Goal: Task Accomplishment & Management: Complete application form

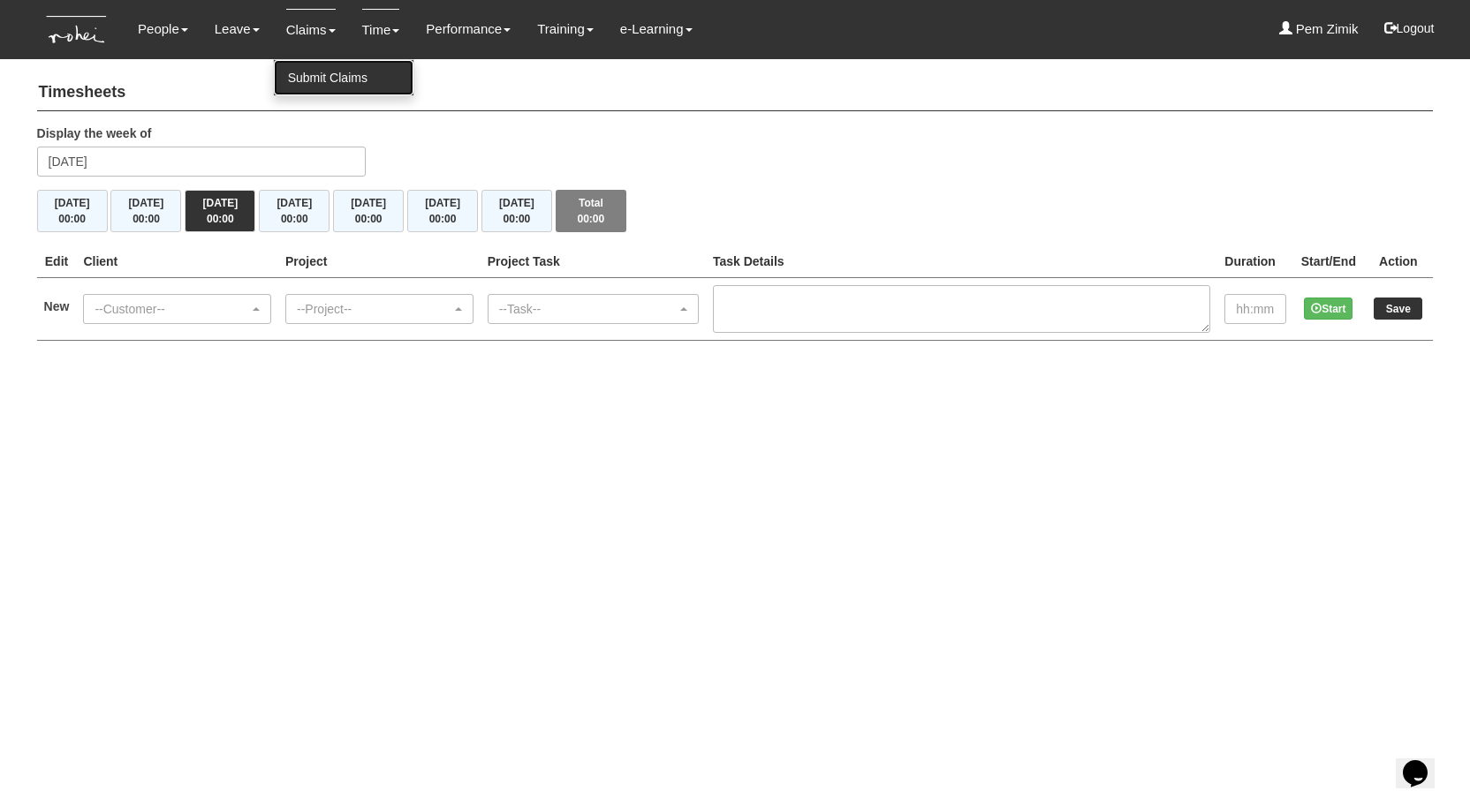
click at [300, 74] on link "Submit Claims" at bounding box center [344, 77] width 140 height 35
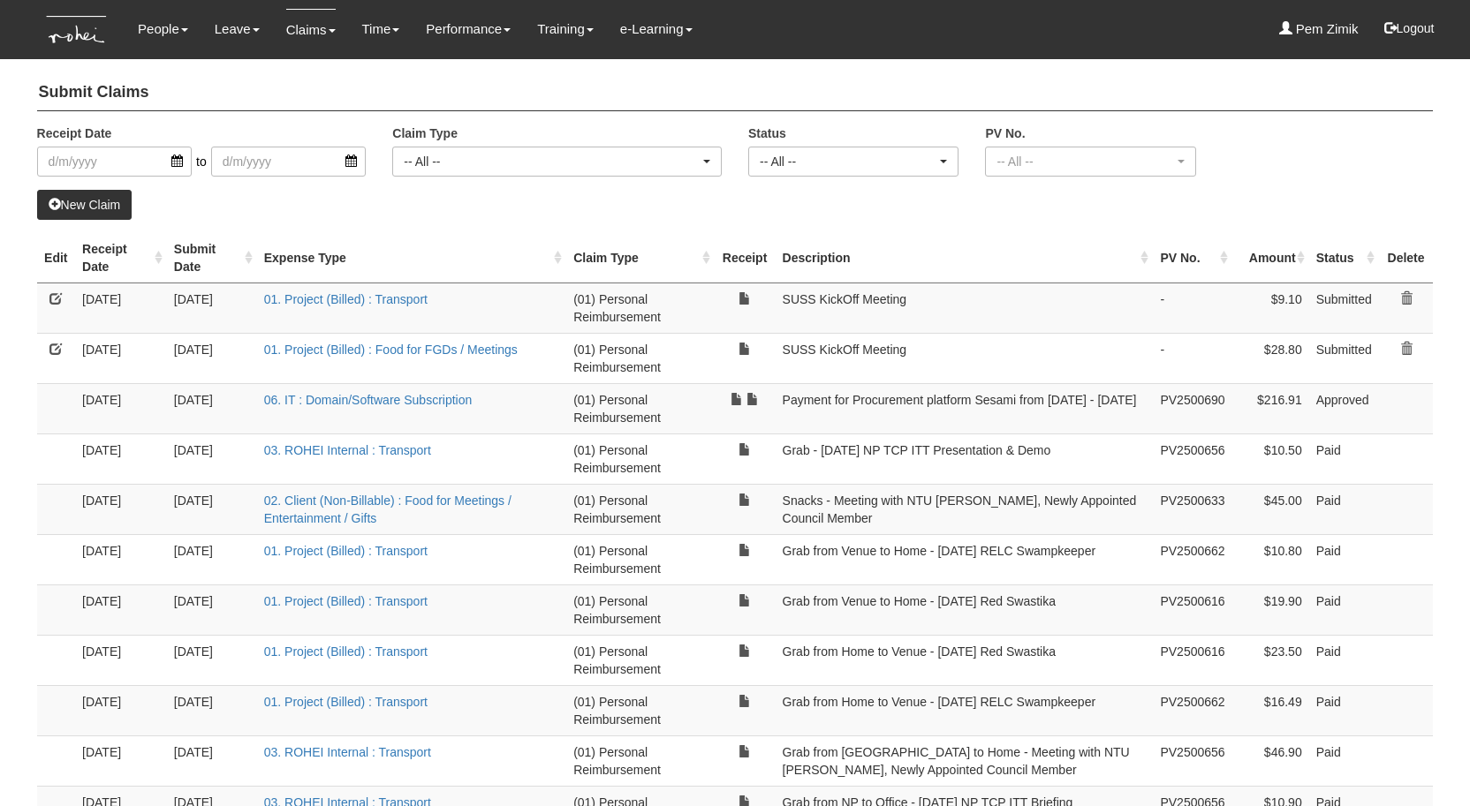
select select "50"
click at [106, 208] on link "New Claim" at bounding box center [84, 205] width 95 height 30
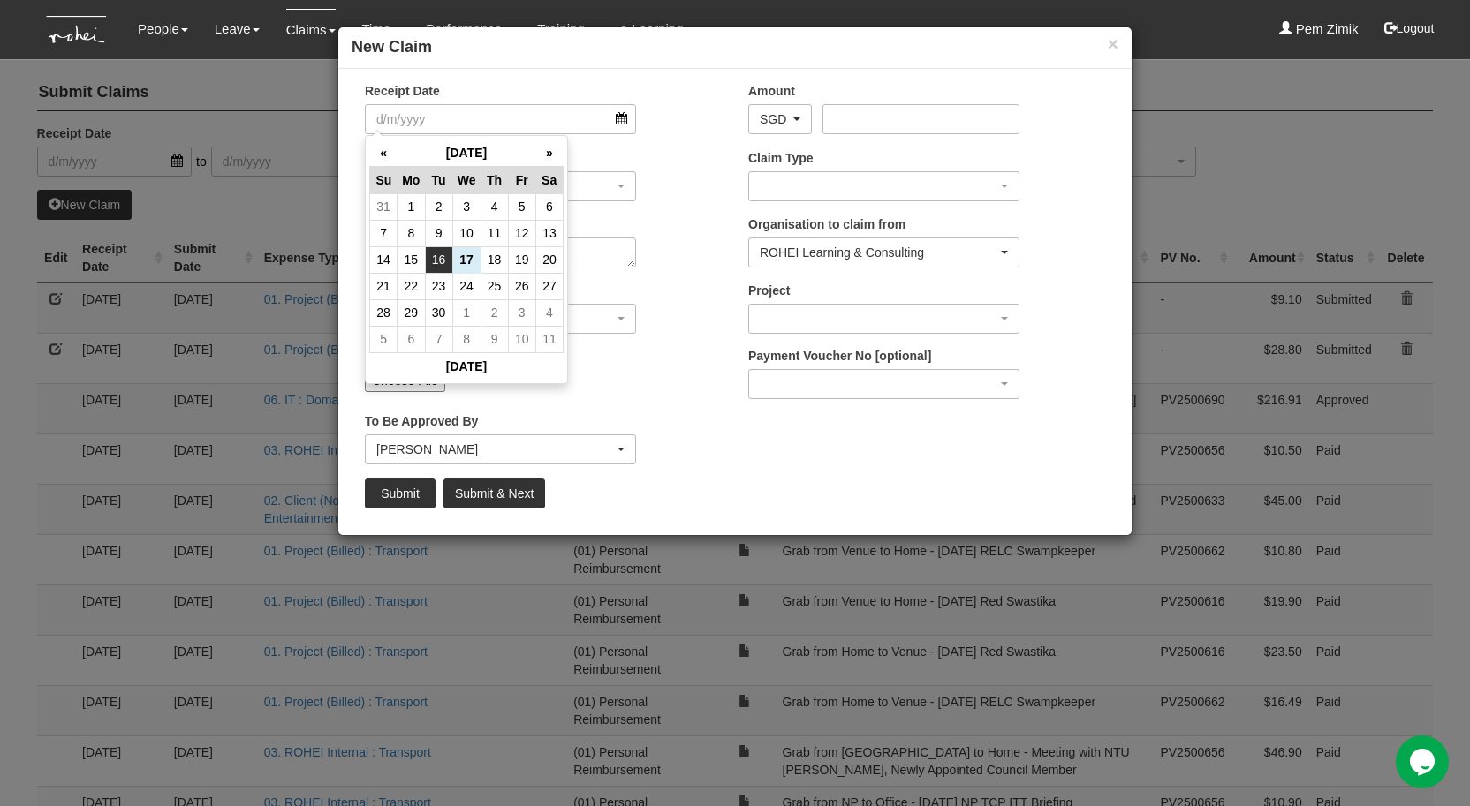
click at [445, 258] on td "16" at bounding box center [438, 259] width 27 height 26
type input "16/9/2025"
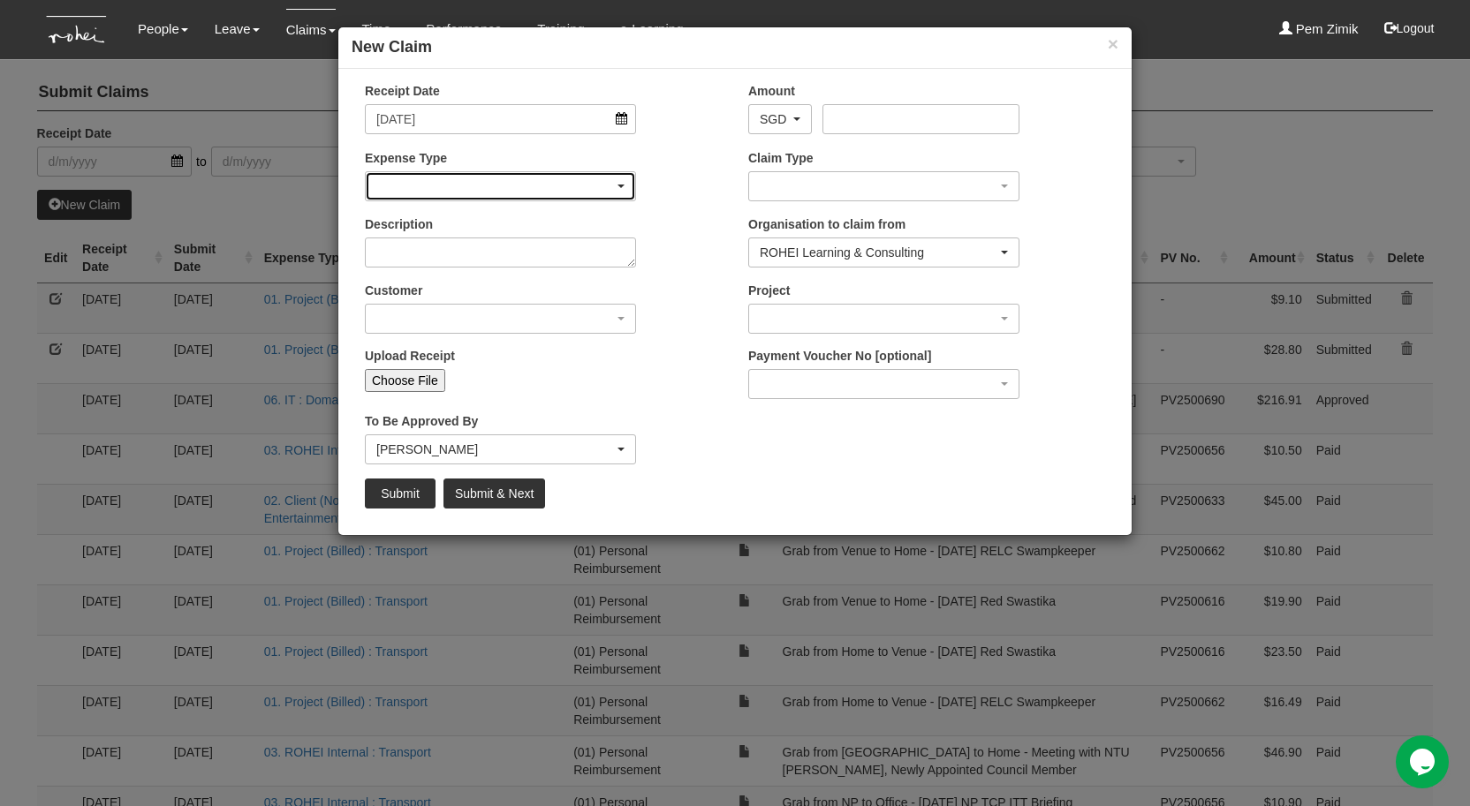
click at [618, 183] on div "button" at bounding box center [500, 186] width 269 height 28
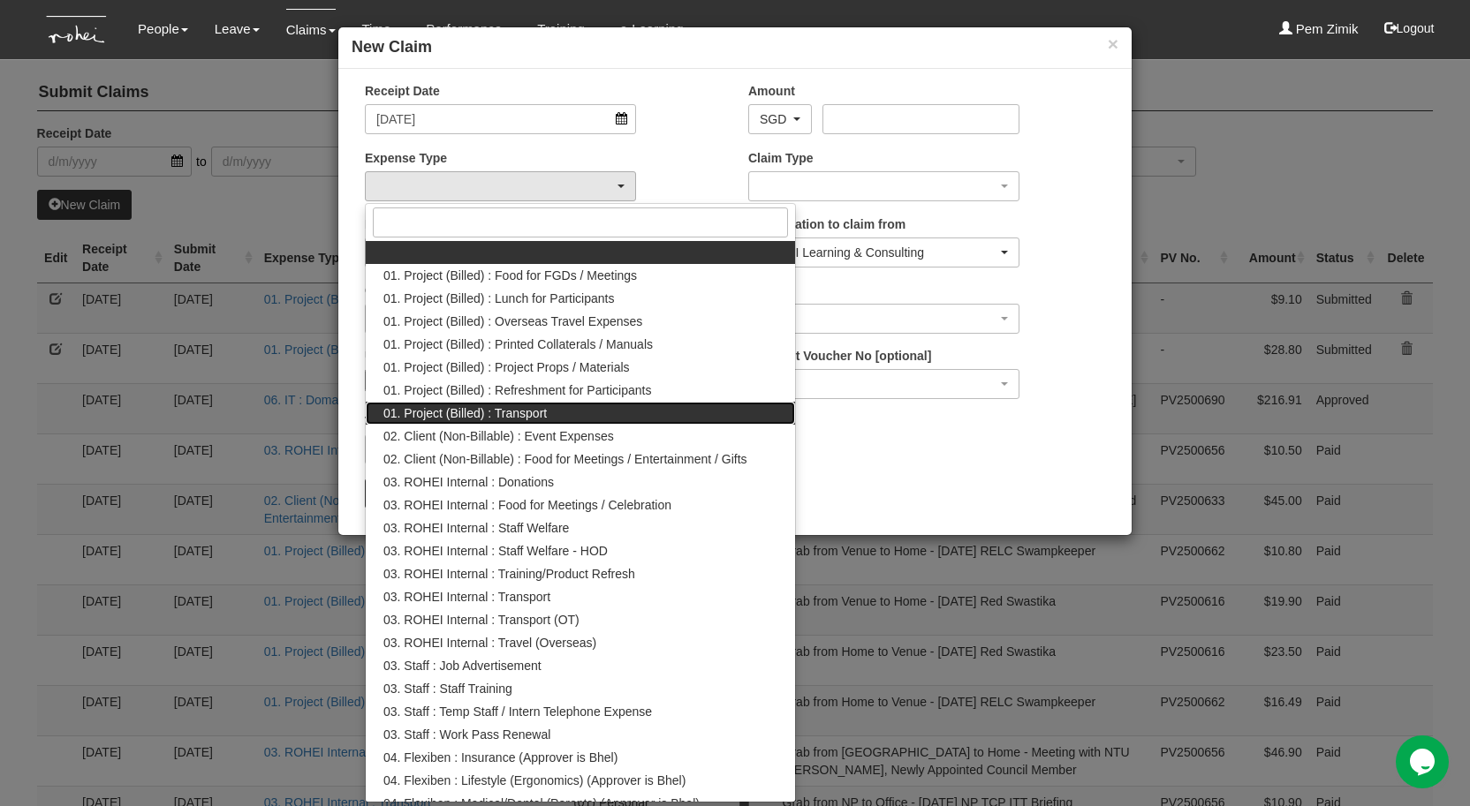
click at [561, 412] on link "01. Project (Billed) : Transport" at bounding box center [580, 413] width 429 height 23
select select "135"
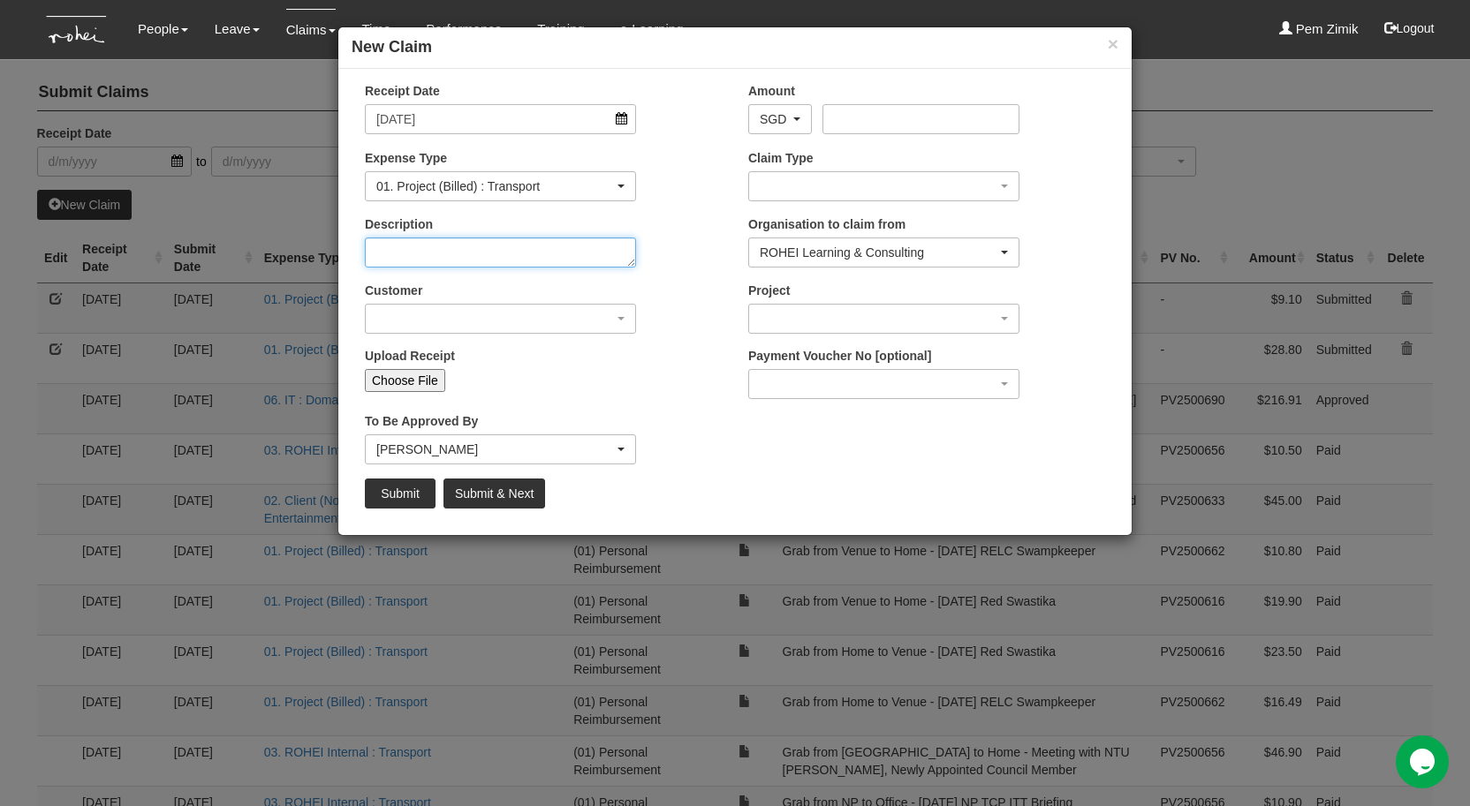
click at [589, 262] on textarea "Description" at bounding box center [500, 253] width 271 height 30
type textarea "F"
type textarea "NTU FA"
click at [400, 381] on input "Choose File" at bounding box center [405, 380] width 80 height 23
type input "C:\fakepath\WhatsApp Image 2025-09-17 at 3.32.15 PM.jpeg"
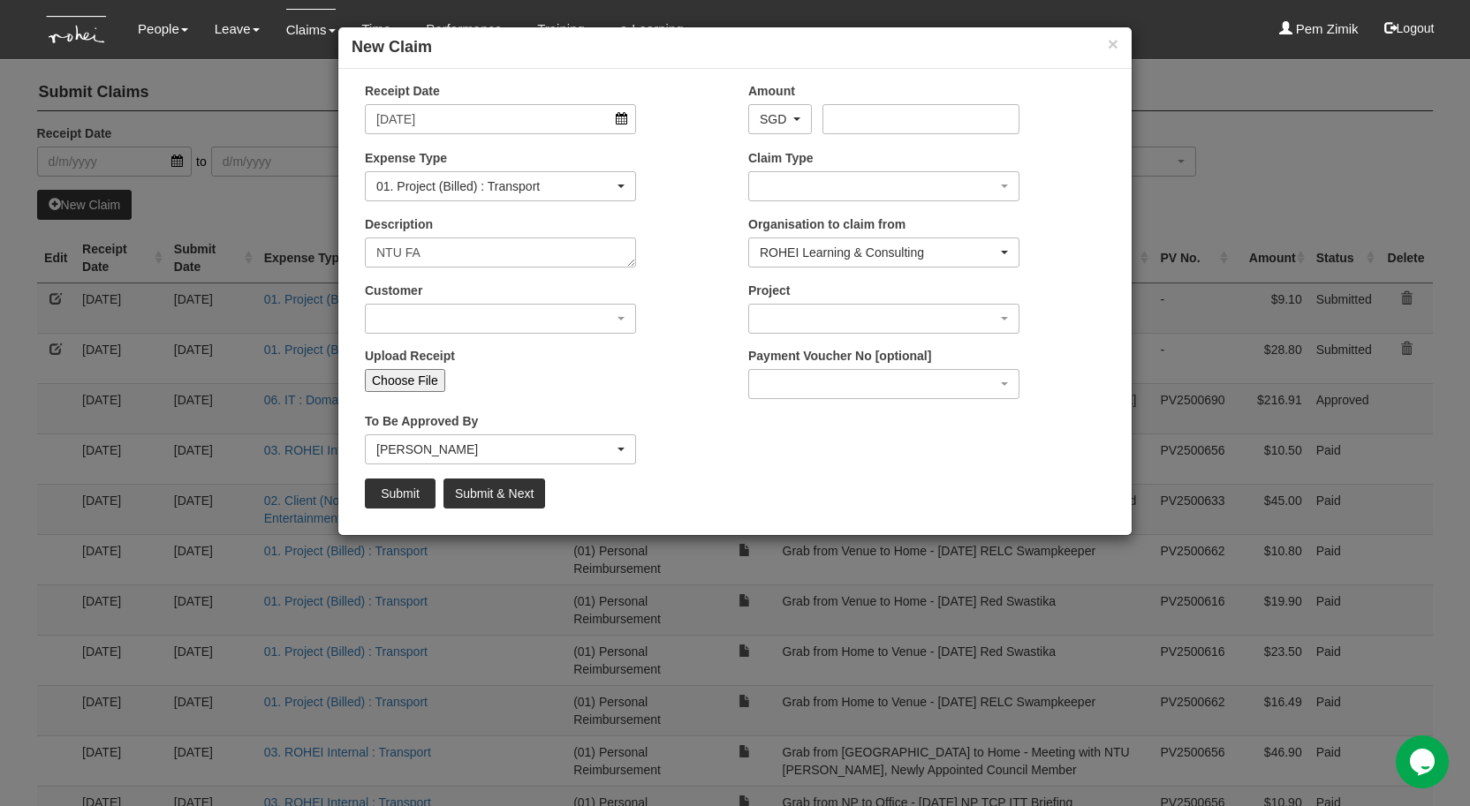
type input "Choose Another File"
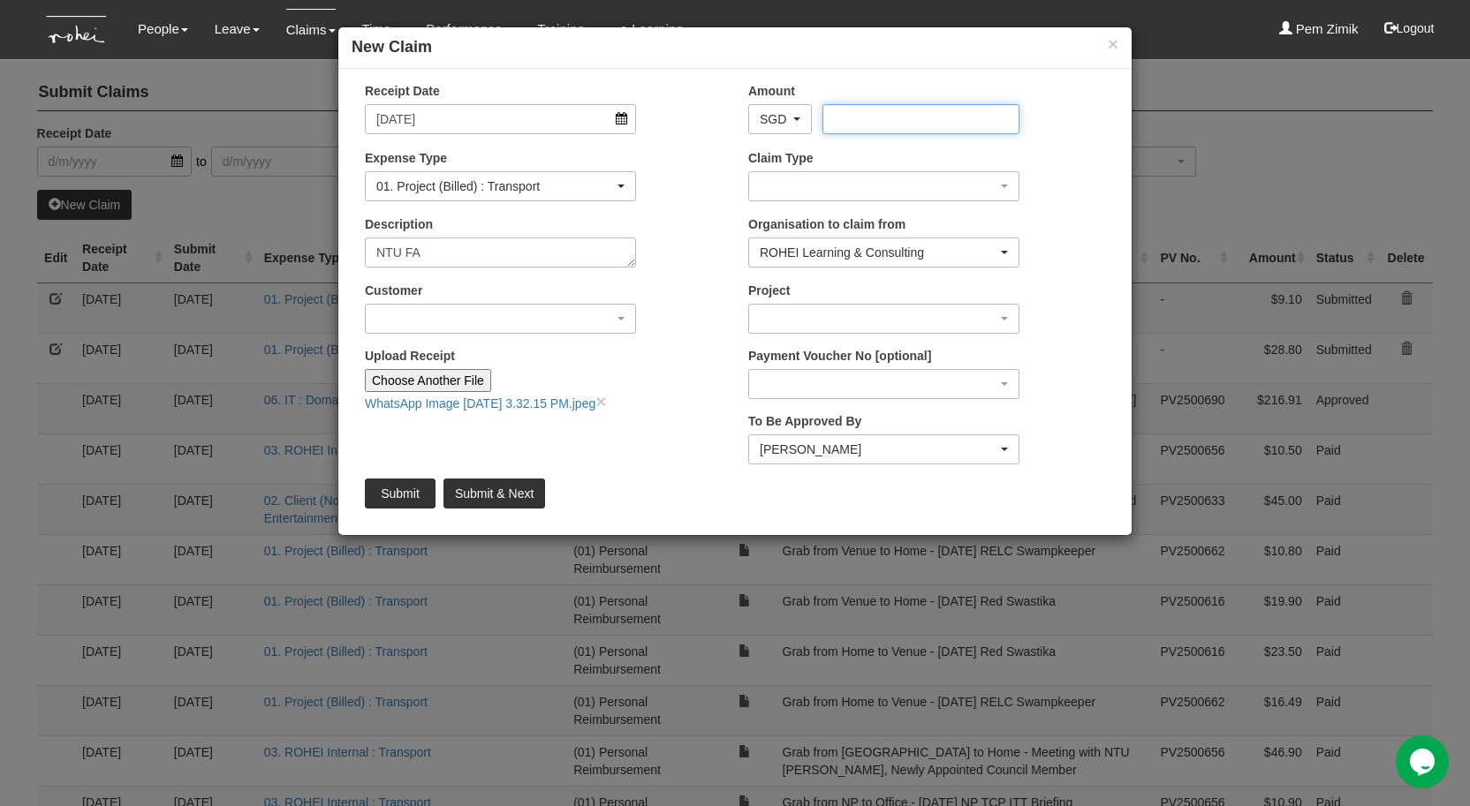
click at [881, 119] on input "Amount" at bounding box center [920, 119] width 196 height 30
type input "12.50"
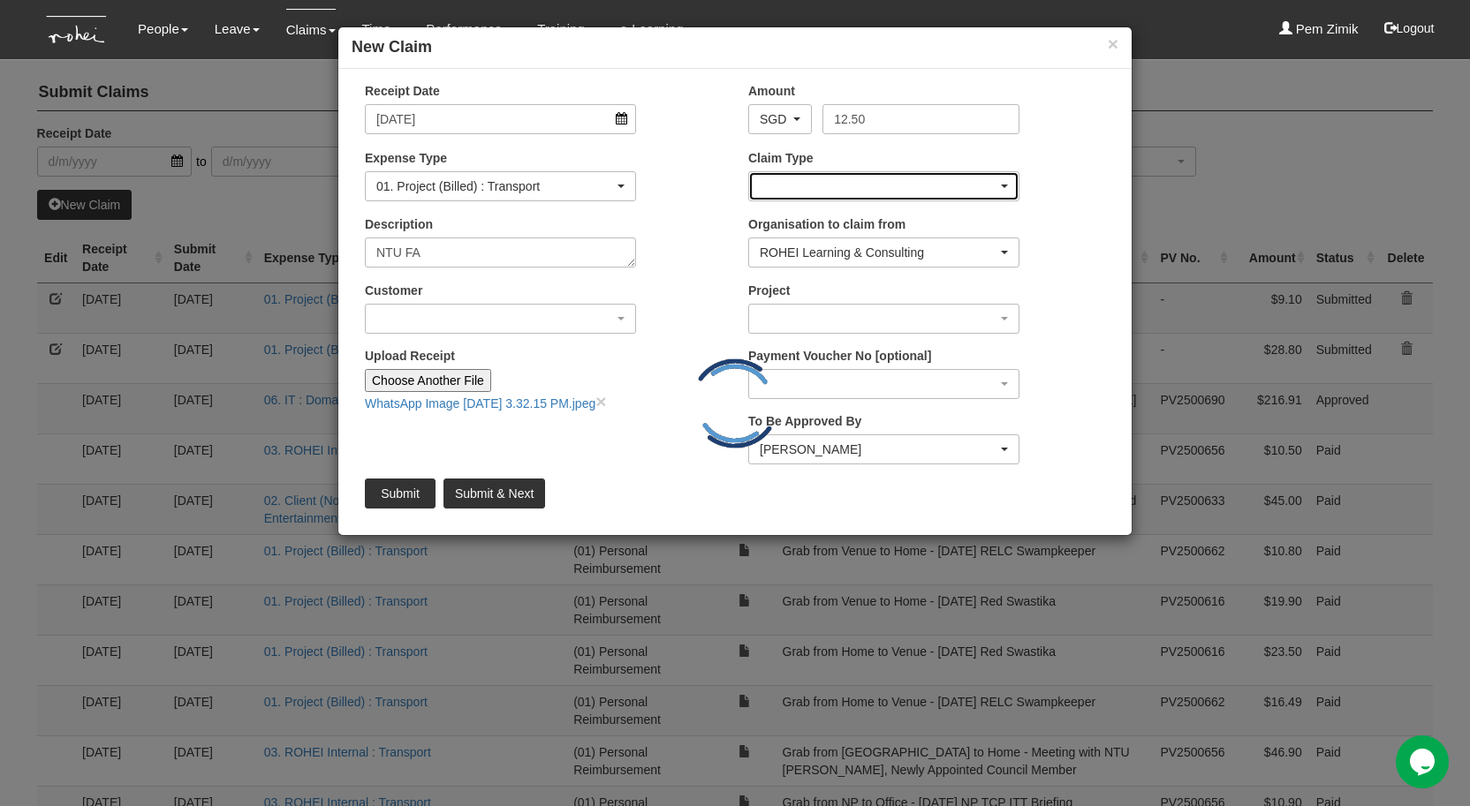
click at [850, 185] on div "button" at bounding box center [883, 186] width 269 height 28
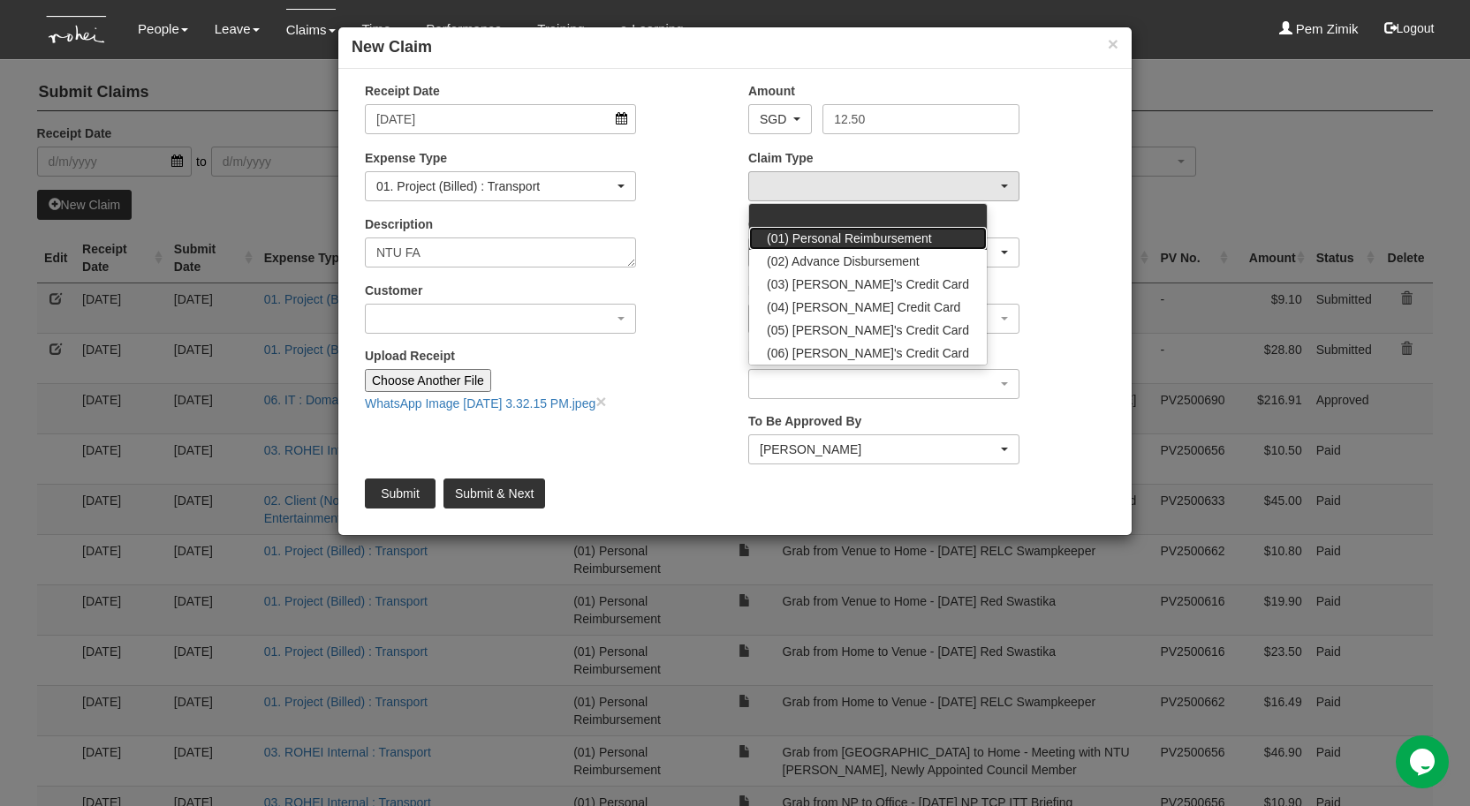
click at [835, 238] on span "(01) Personal Reimbursement" at bounding box center [849, 239] width 165 height 18
select select "14"
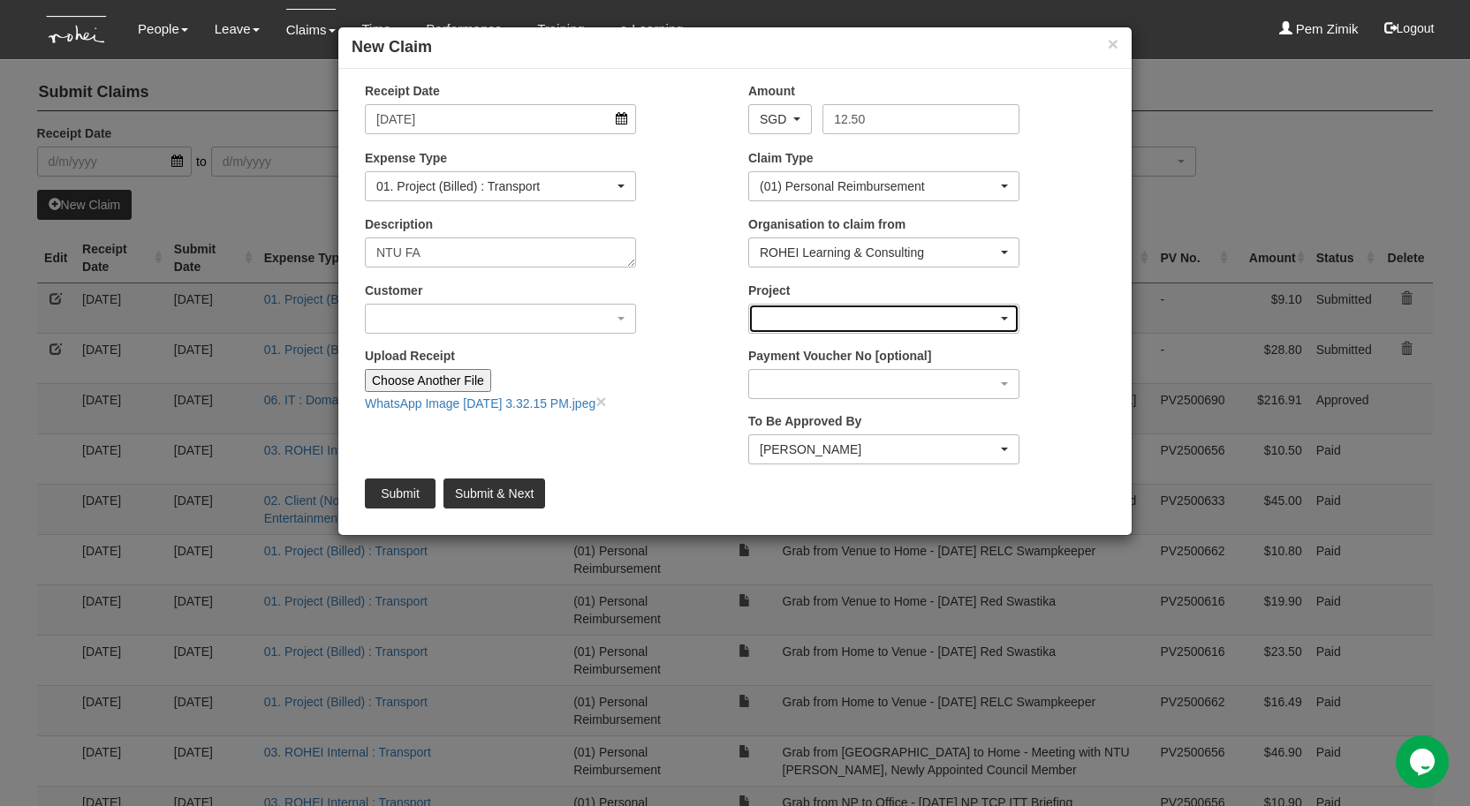
click at [835, 321] on div "button" at bounding box center [883, 319] width 269 height 28
click at [1011, 322] on div "button" at bounding box center [883, 319] width 269 height 28
click at [1006, 319] on span "button" at bounding box center [1004, 319] width 7 height 4
click at [619, 321] on div "button" at bounding box center [500, 319] width 269 height 28
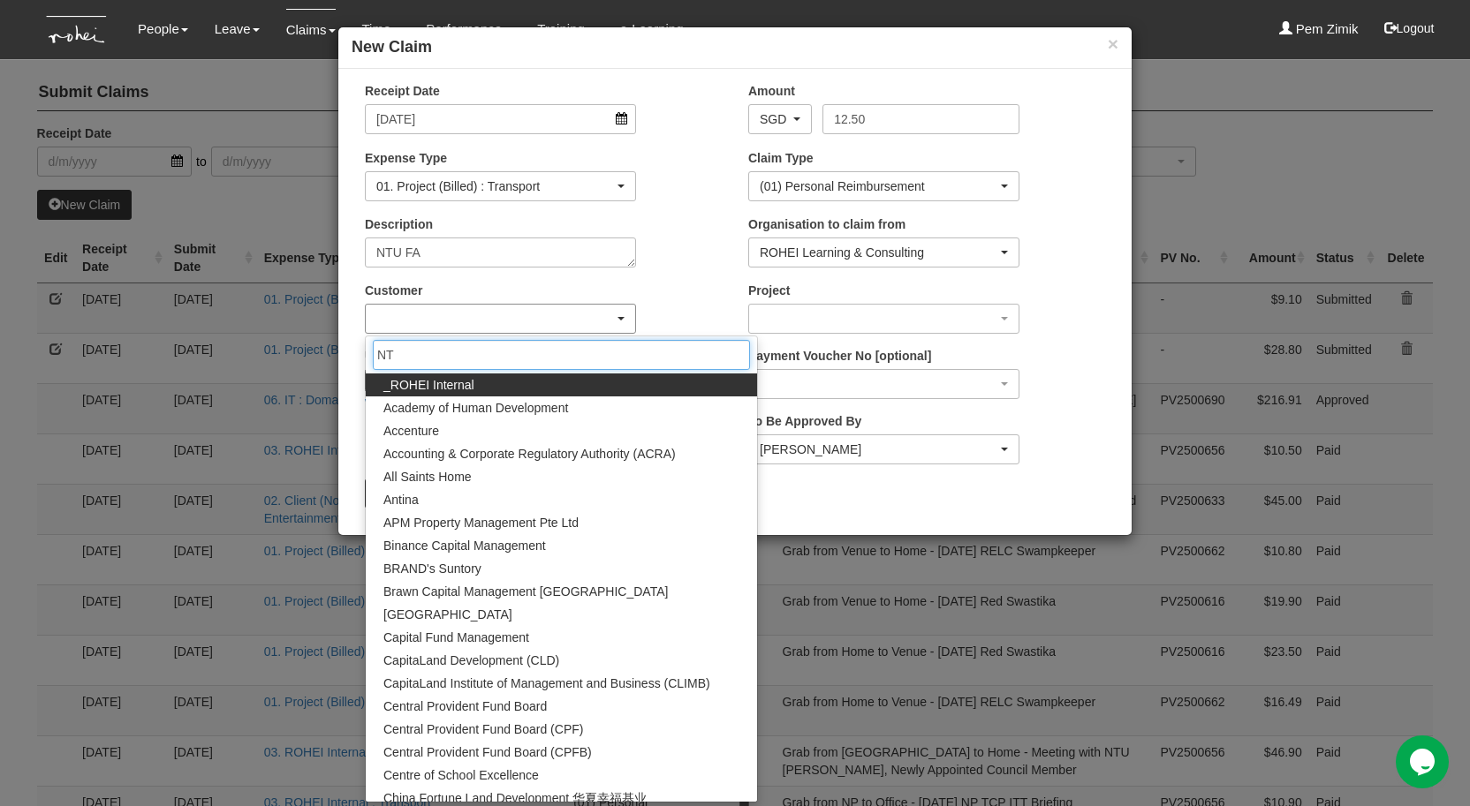
type input "NTU"
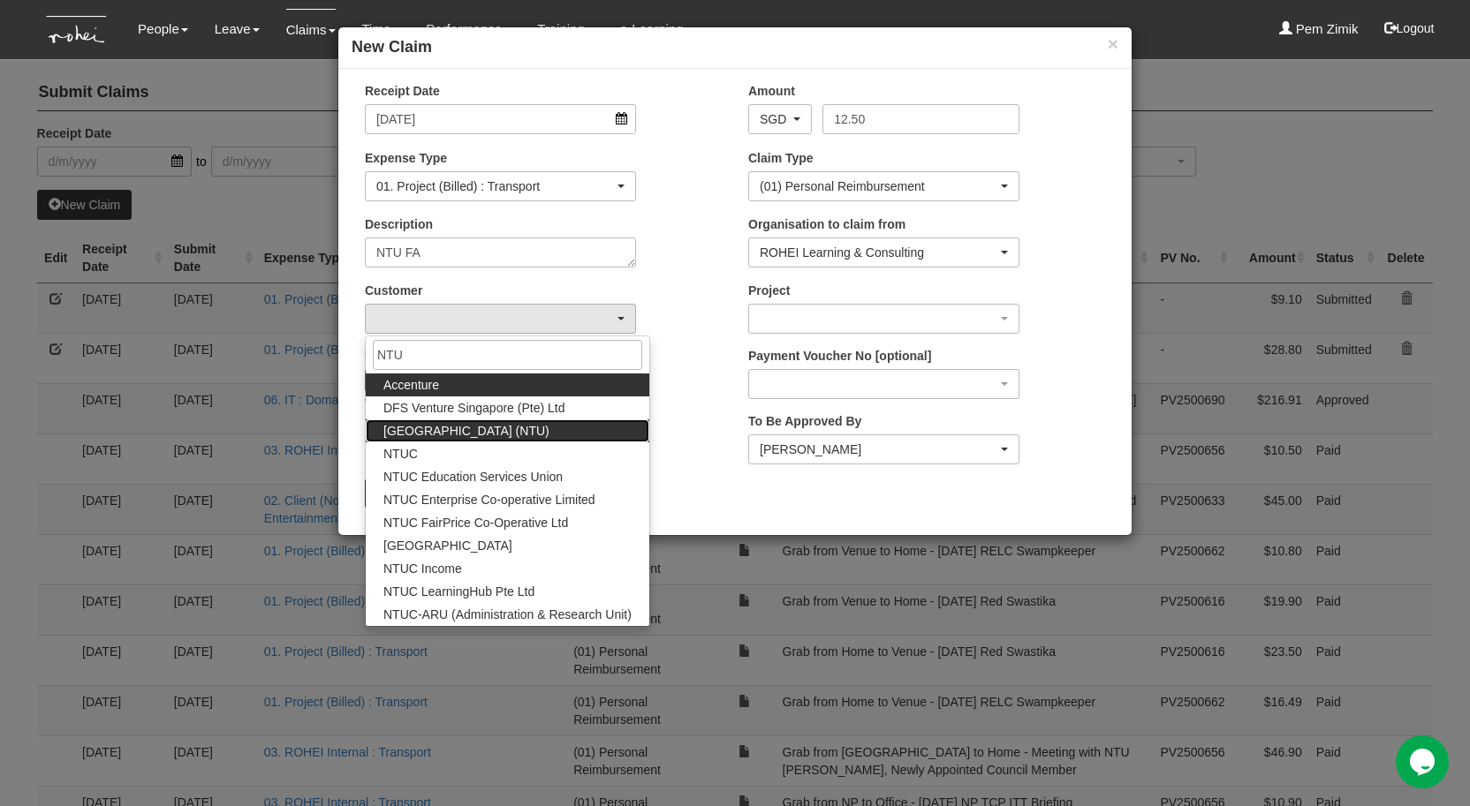
click at [546, 433] on span "[GEOGRAPHIC_DATA] (NTU)" at bounding box center [466, 431] width 166 height 18
select select "59"
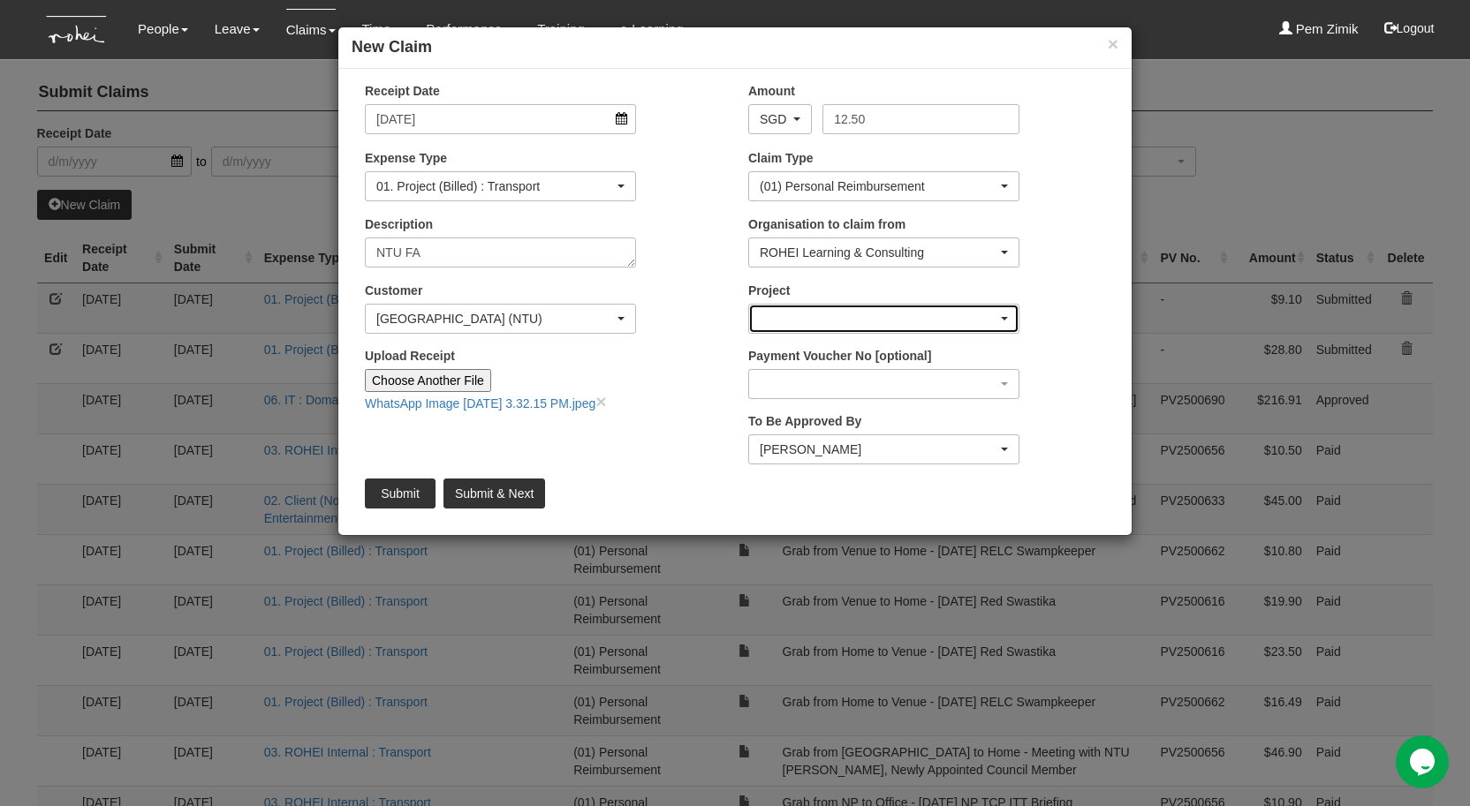
click at [1001, 320] on div "button" at bounding box center [883, 319] width 269 height 28
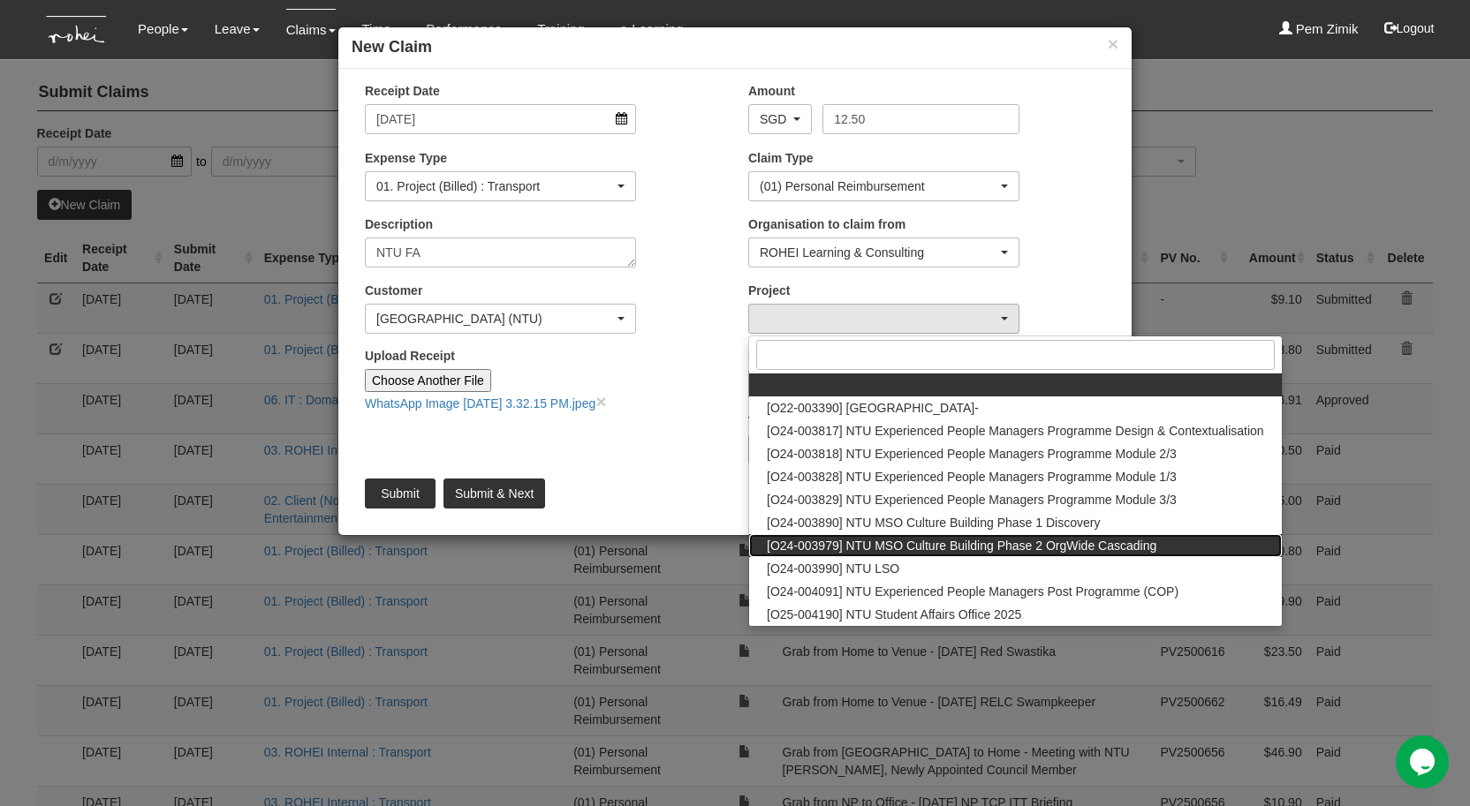
click at [1004, 540] on span "[O24-003979] NTU MSO Culture Building Phase 2 OrgWide Cascading" at bounding box center [961, 546] width 389 height 18
select select "2613"
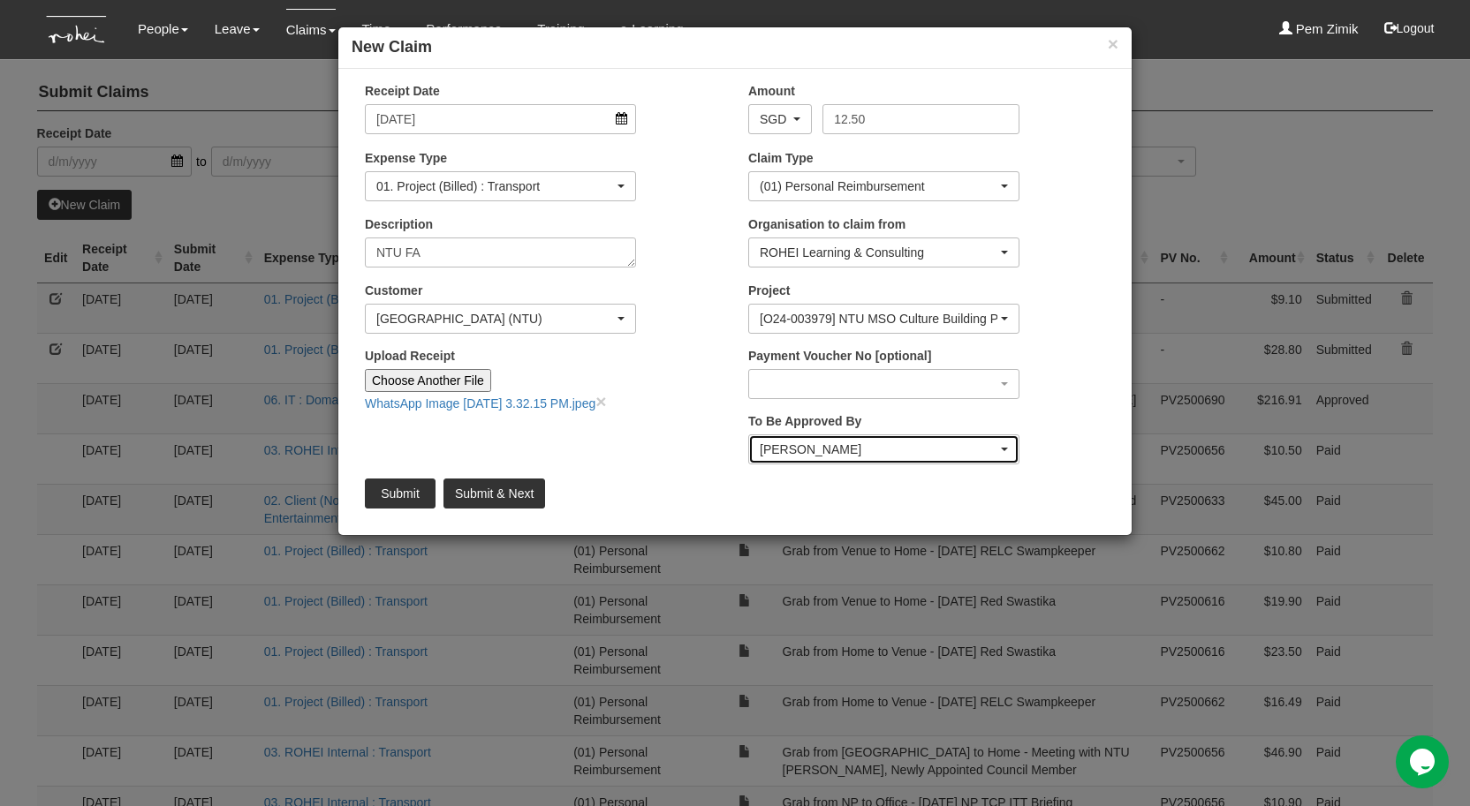
click at [993, 446] on div "Rachel Khoo" at bounding box center [878, 450] width 238 height 18
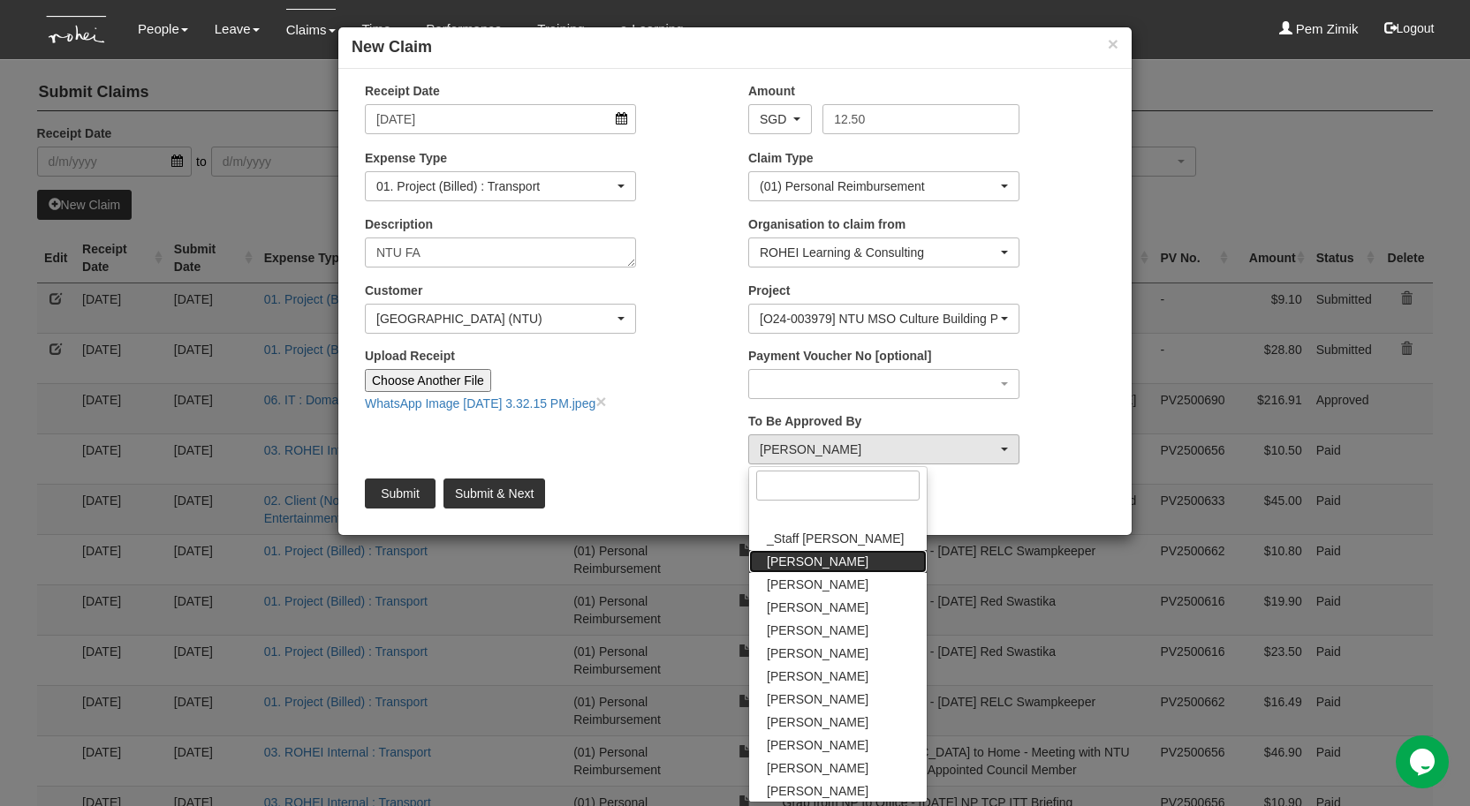
click at [797, 561] on span "Abel Tan" at bounding box center [818, 562] width 102 height 18
select select "bab5243c-beed-41fc-b362-49a7e6e66dc1"
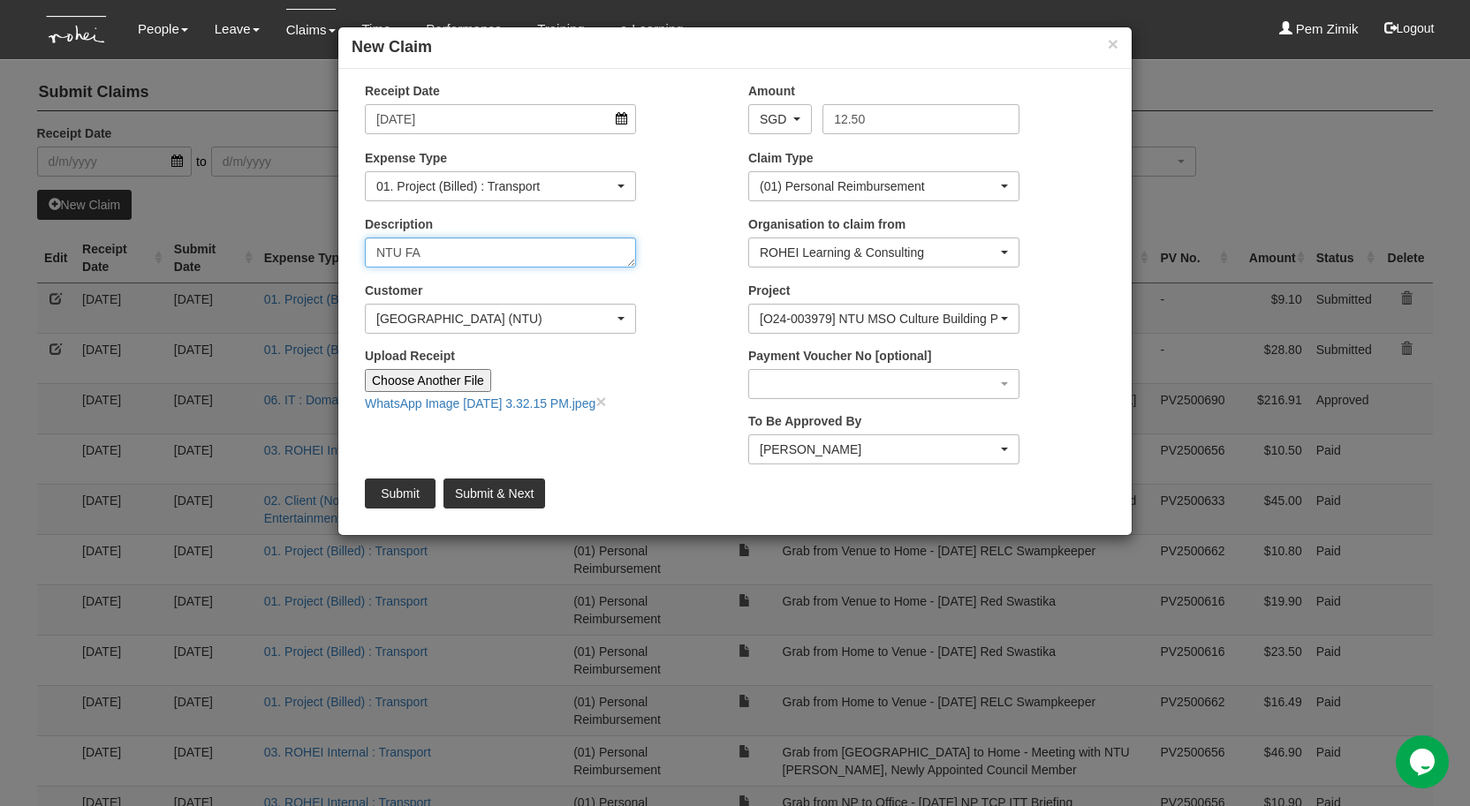
click at [443, 255] on textarea "NTU FA" at bounding box center [500, 253] width 271 height 30
type textarea "NTU FA (Office to NTU)"
click at [494, 487] on input "Submit & Next" at bounding box center [494, 494] width 102 height 30
type input "Choose File"
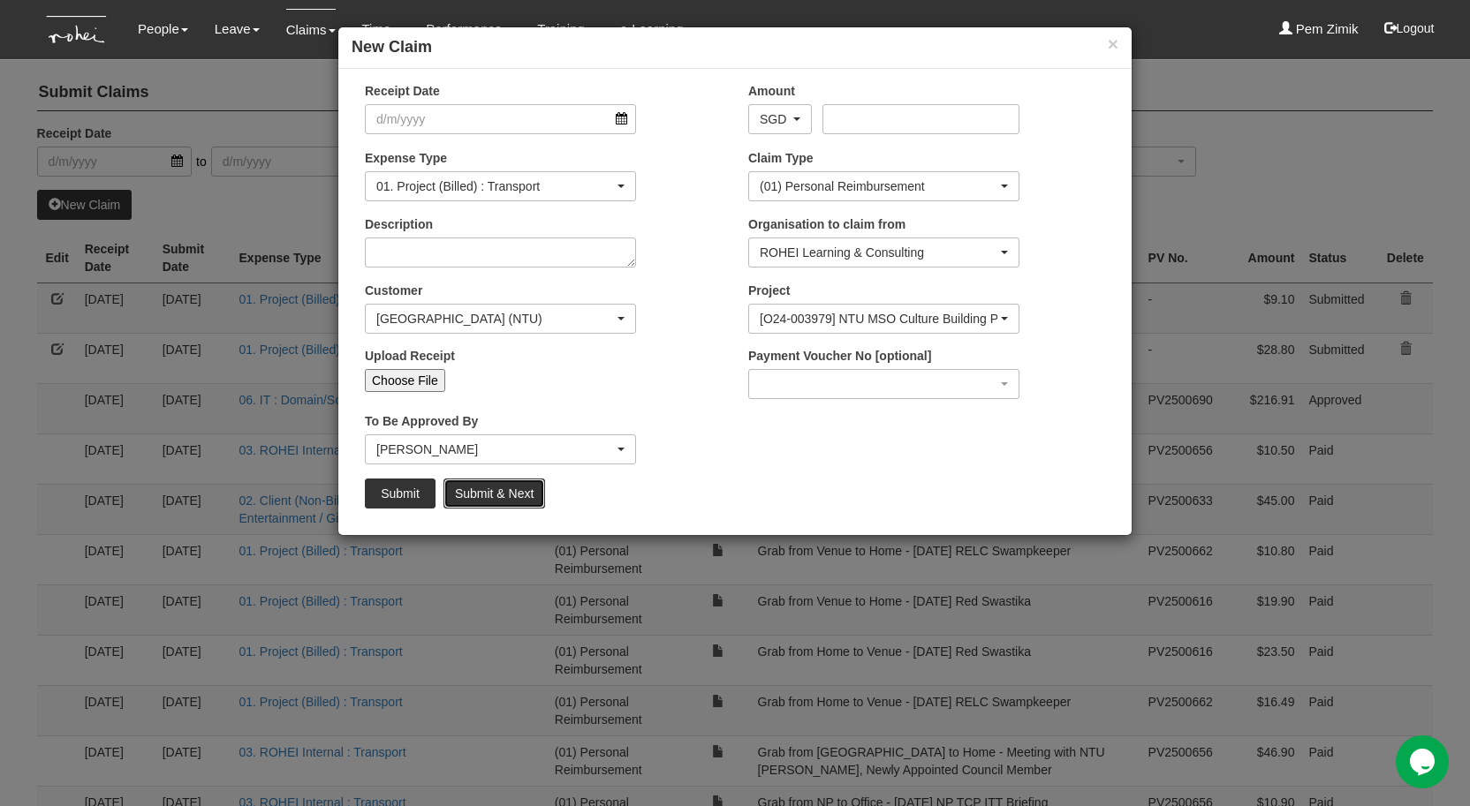
select select "50"
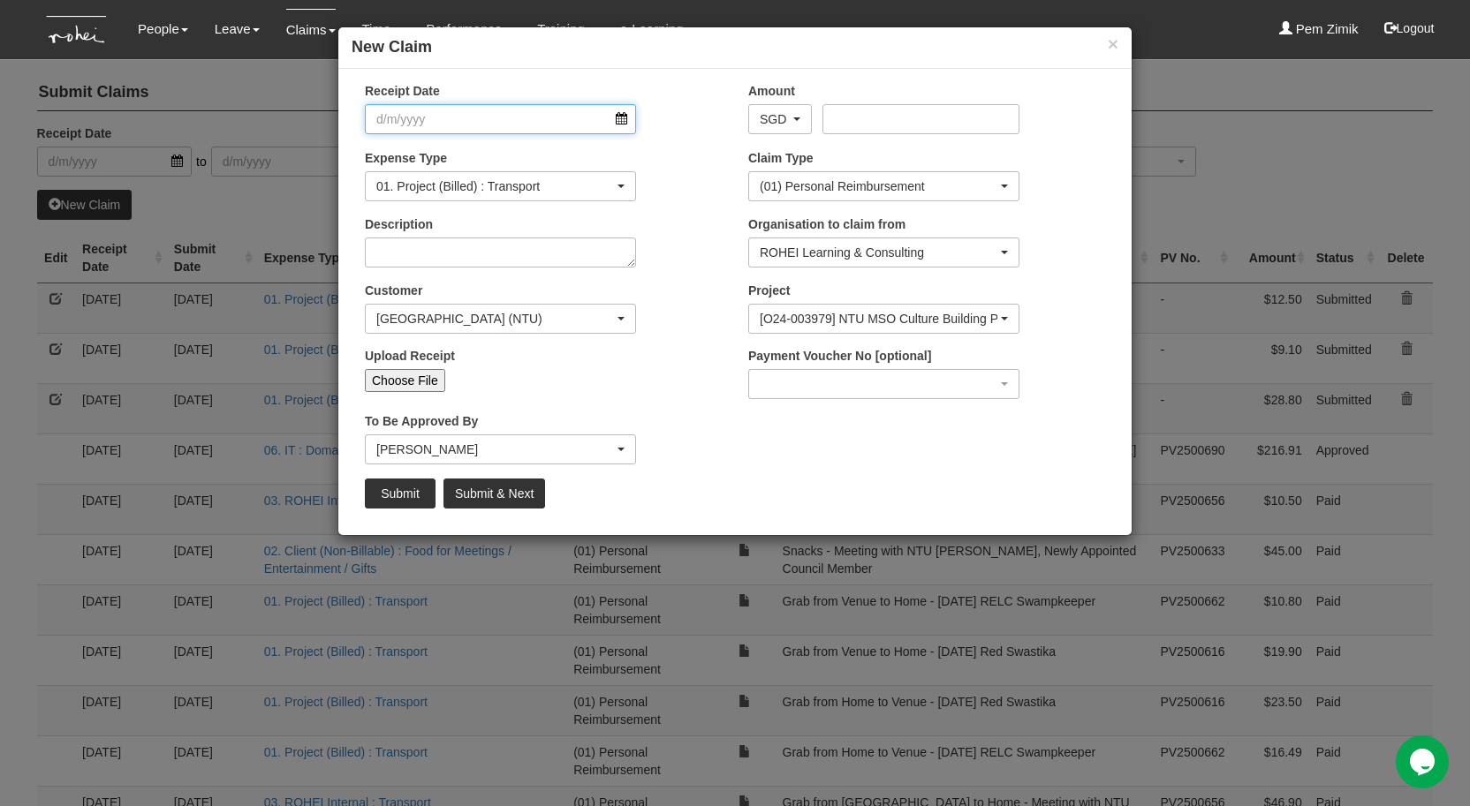
click at [622, 122] on input "Receipt Date" at bounding box center [500, 119] width 271 height 30
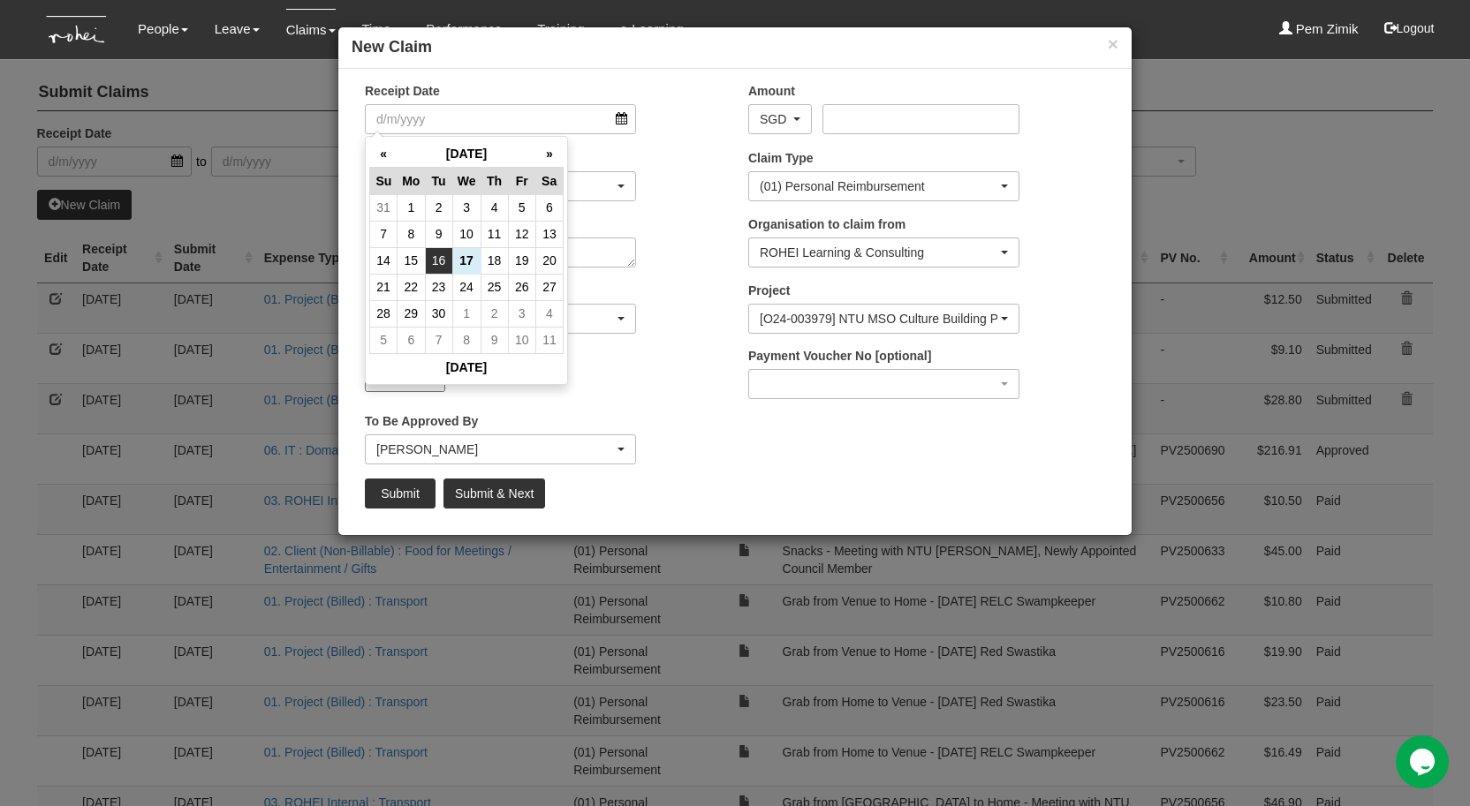
click at [444, 258] on td "16" at bounding box center [438, 260] width 27 height 26
type input "16/9/2025"
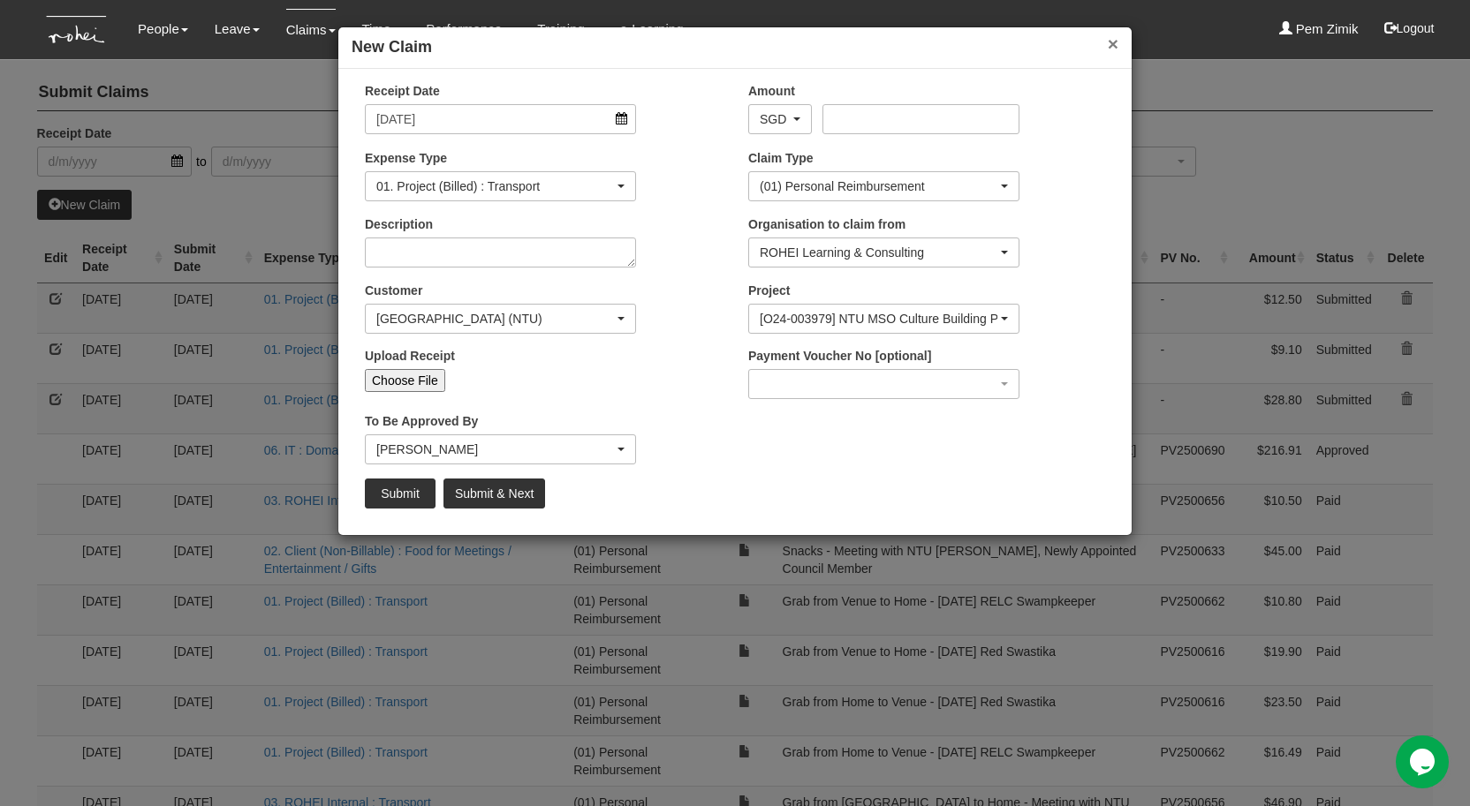
click at [1108, 39] on button "×" at bounding box center [1112, 43] width 11 height 19
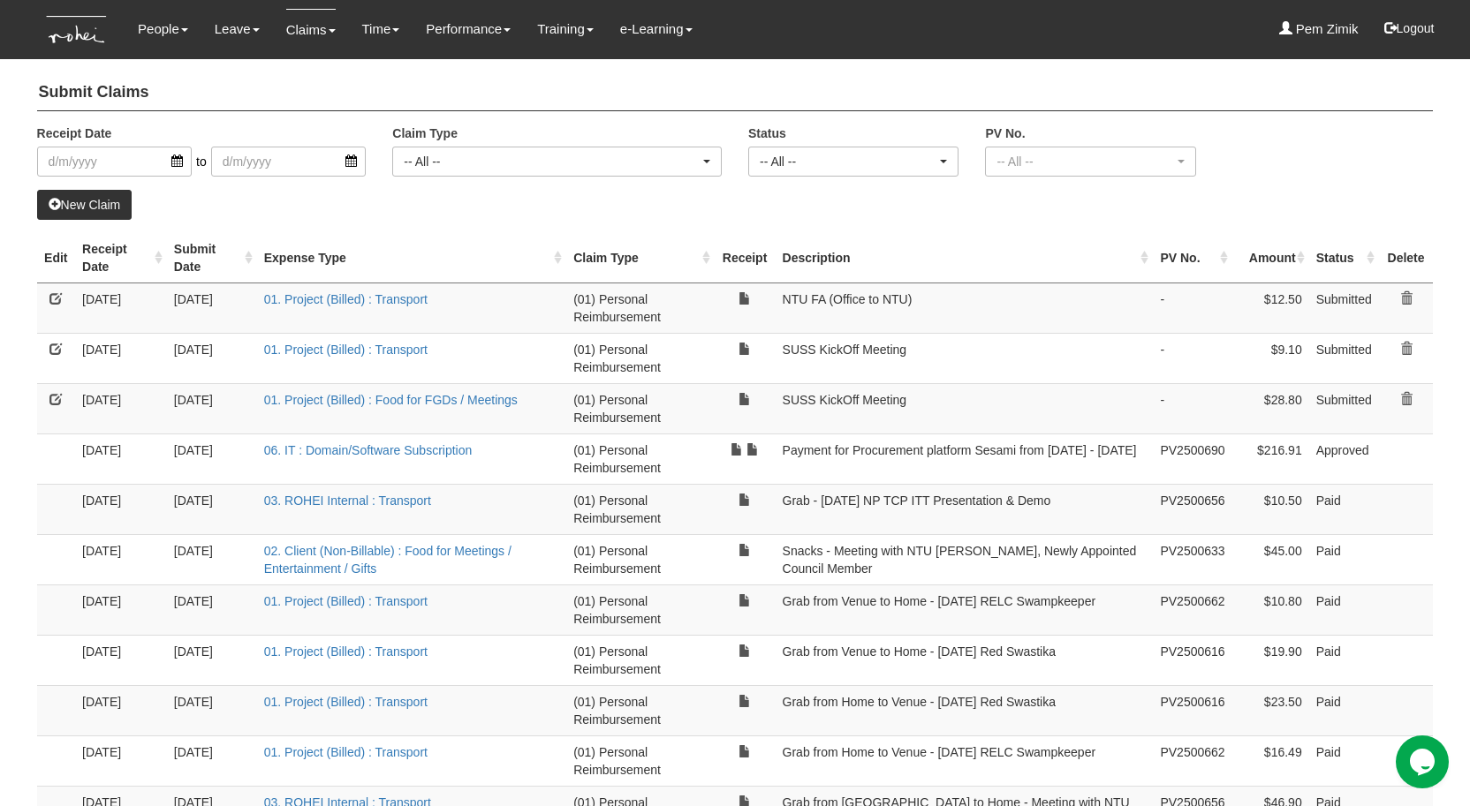
click at [54, 300] on link at bounding box center [55, 298] width 12 height 12
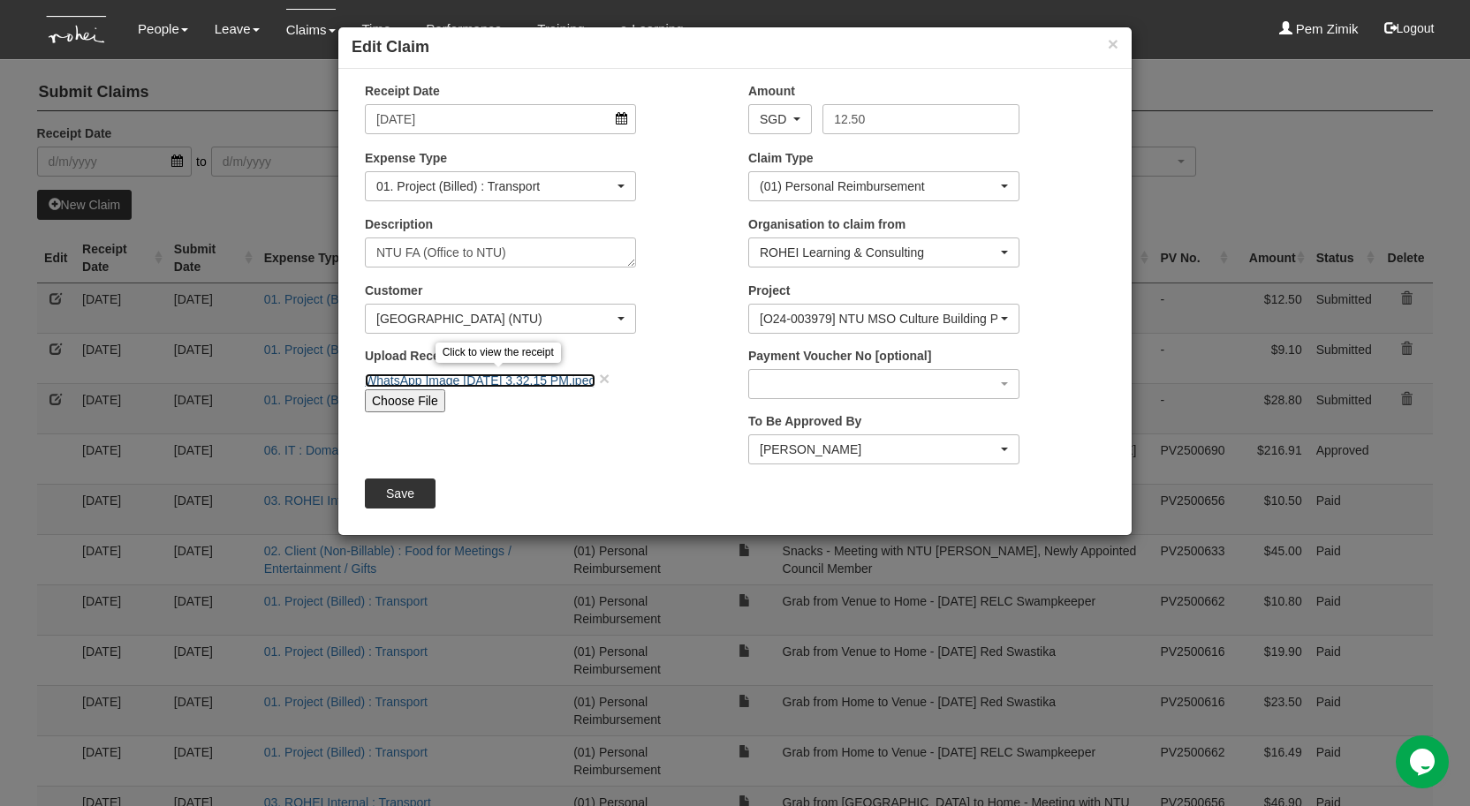
click at [477, 377] on link "WhatsApp Image 2025-09-17 at 3.32.15 PM.jpeg" at bounding box center [480, 381] width 230 height 14
click at [628, 122] on input "16/9/2025" at bounding box center [500, 119] width 271 height 30
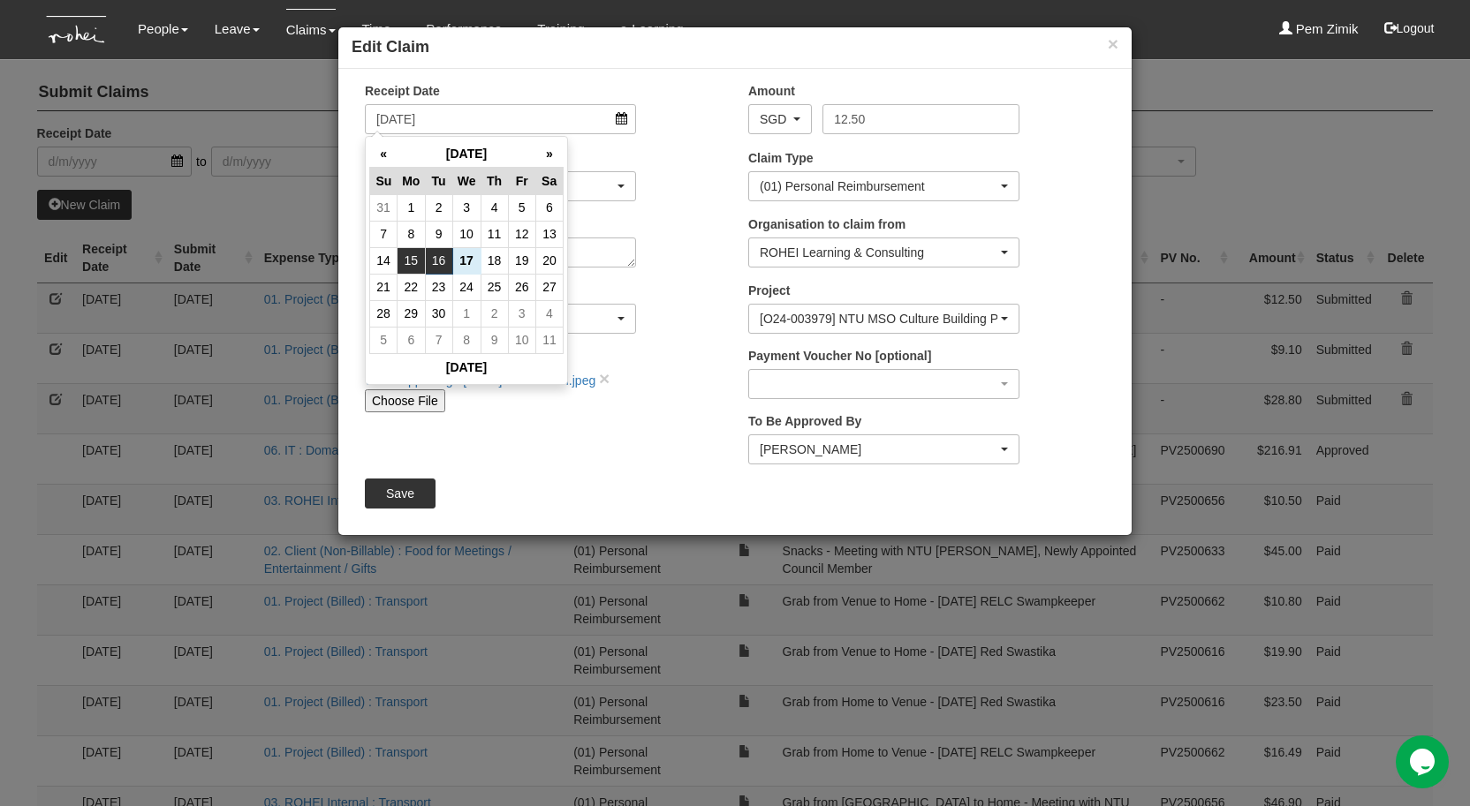
click at [417, 258] on td "15" at bounding box center [410, 260] width 27 height 26
type input "15/9/2025"
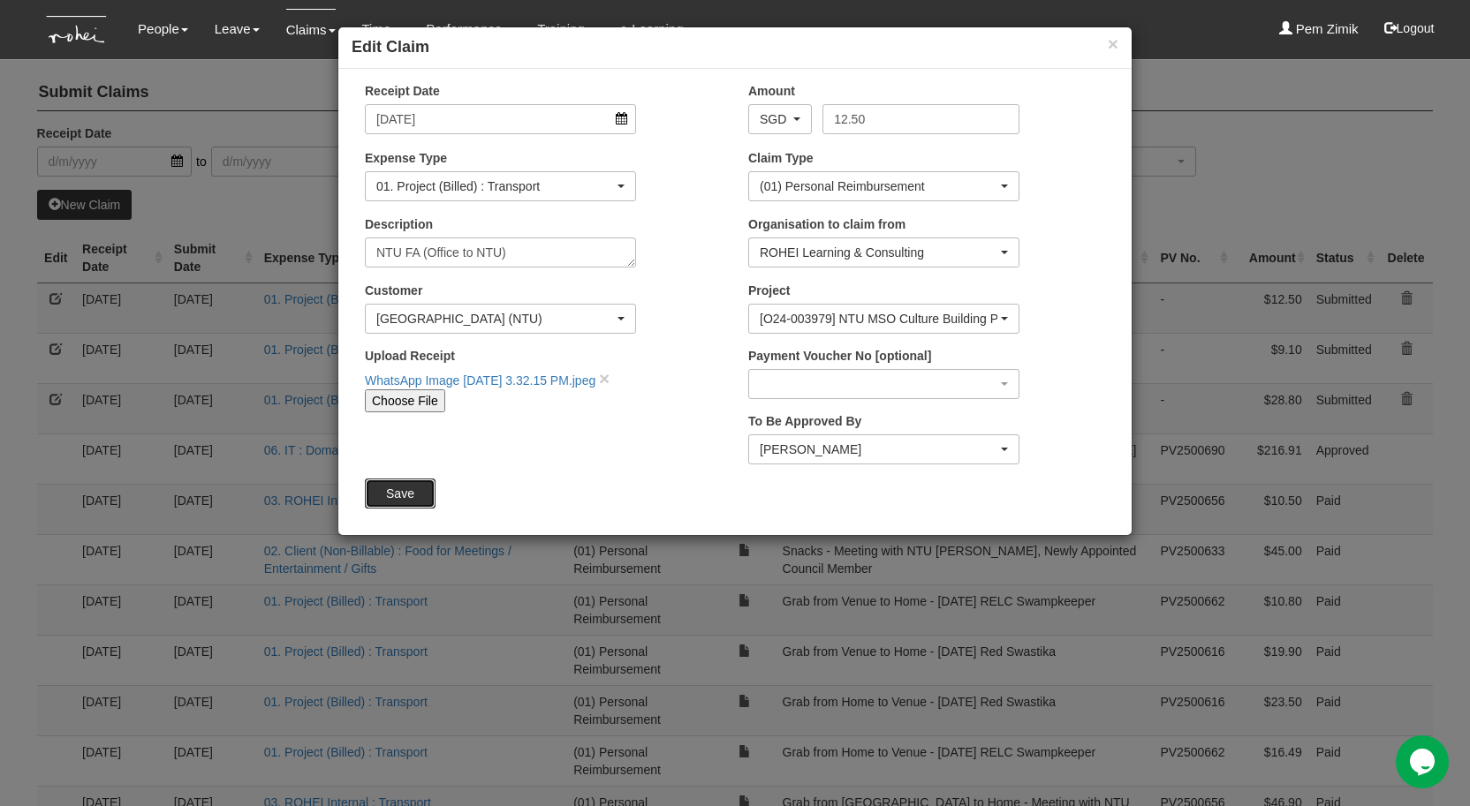
click at [401, 493] on input "Save" at bounding box center [400, 494] width 71 height 30
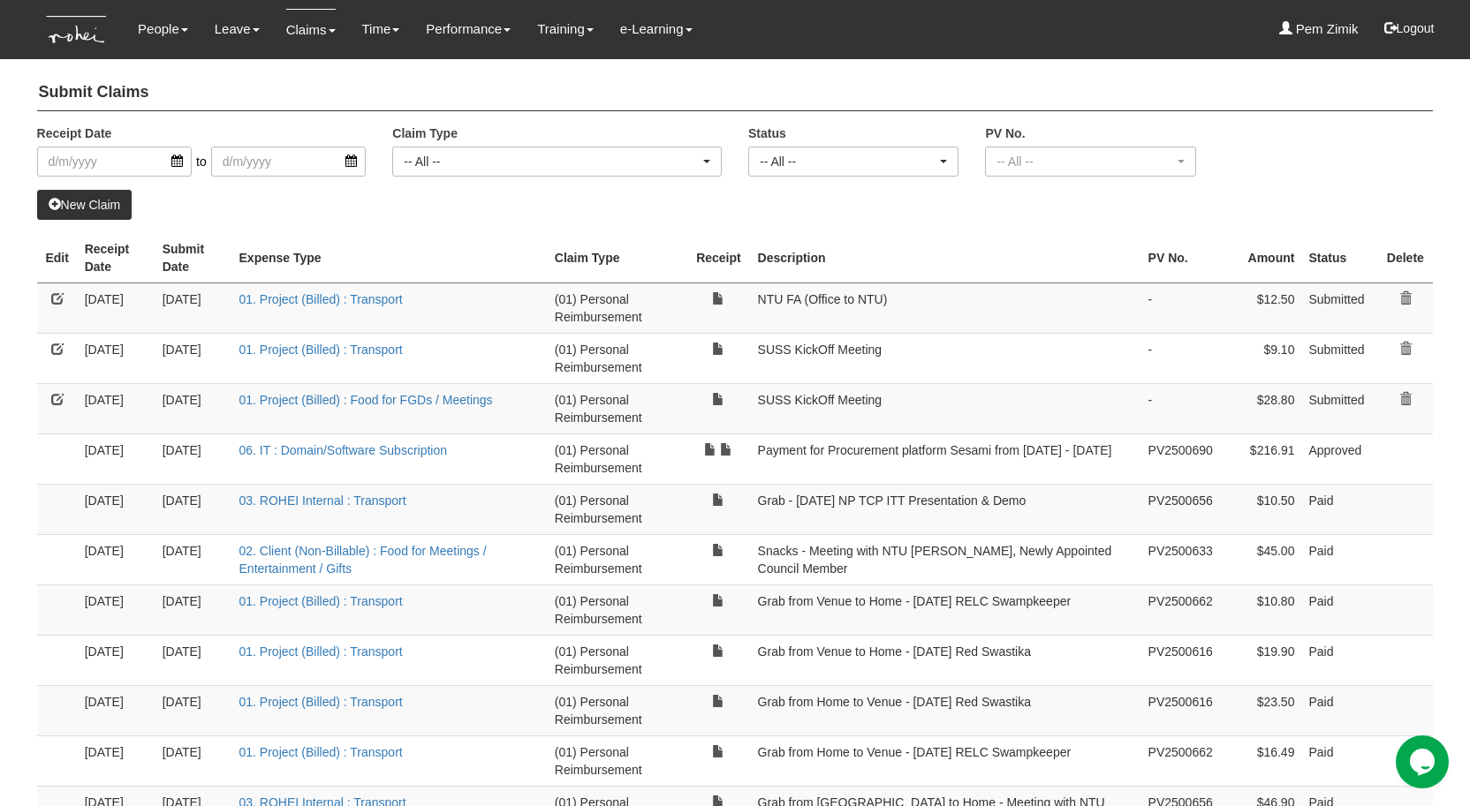
select select "50"
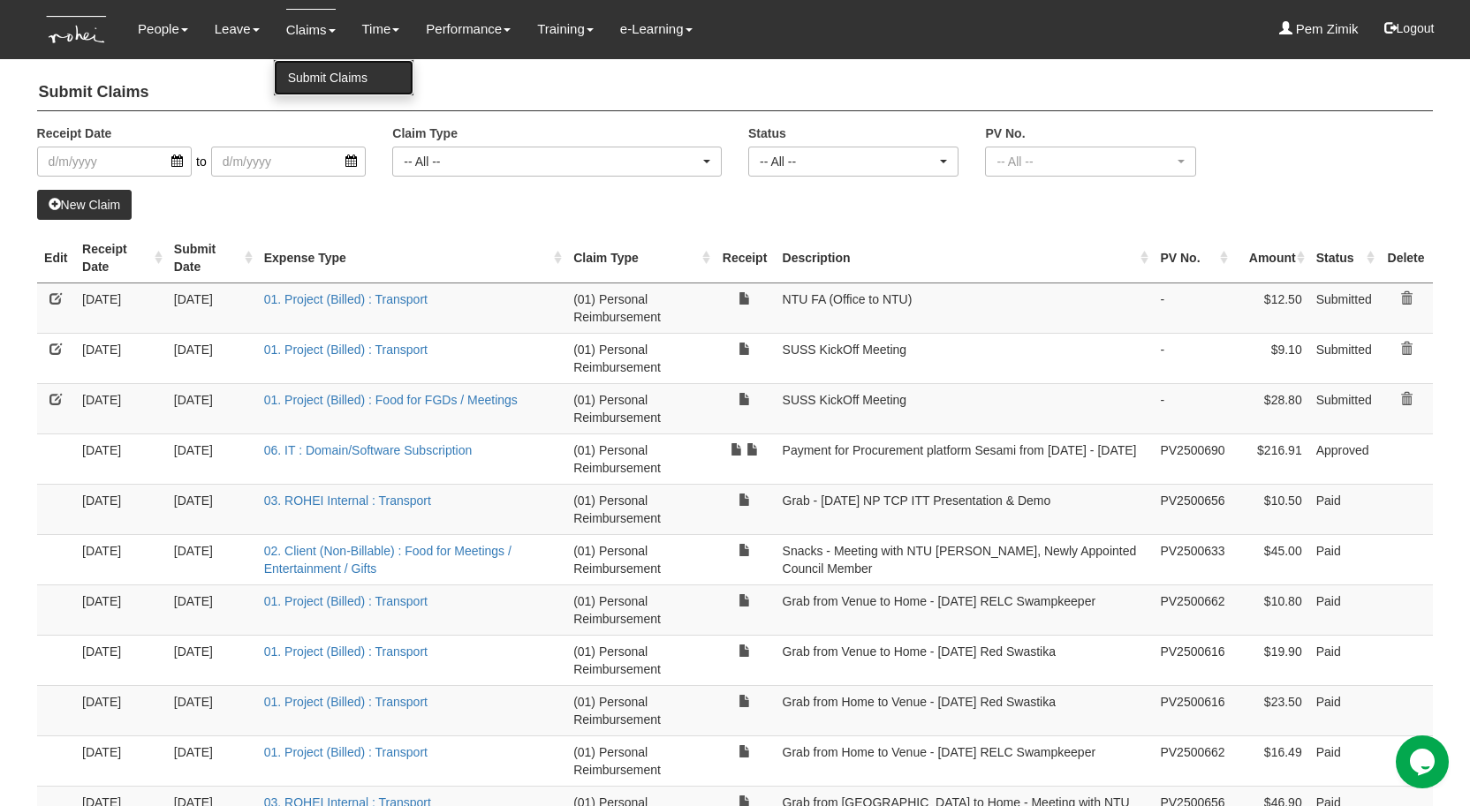
click at [311, 71] on link "Submit Claims" at bounding box center [344, 77] width 140 height 35
select select "50"
click at [81, 205] on link "New Claim" at bounding box center [84, 205] width 95 height 30
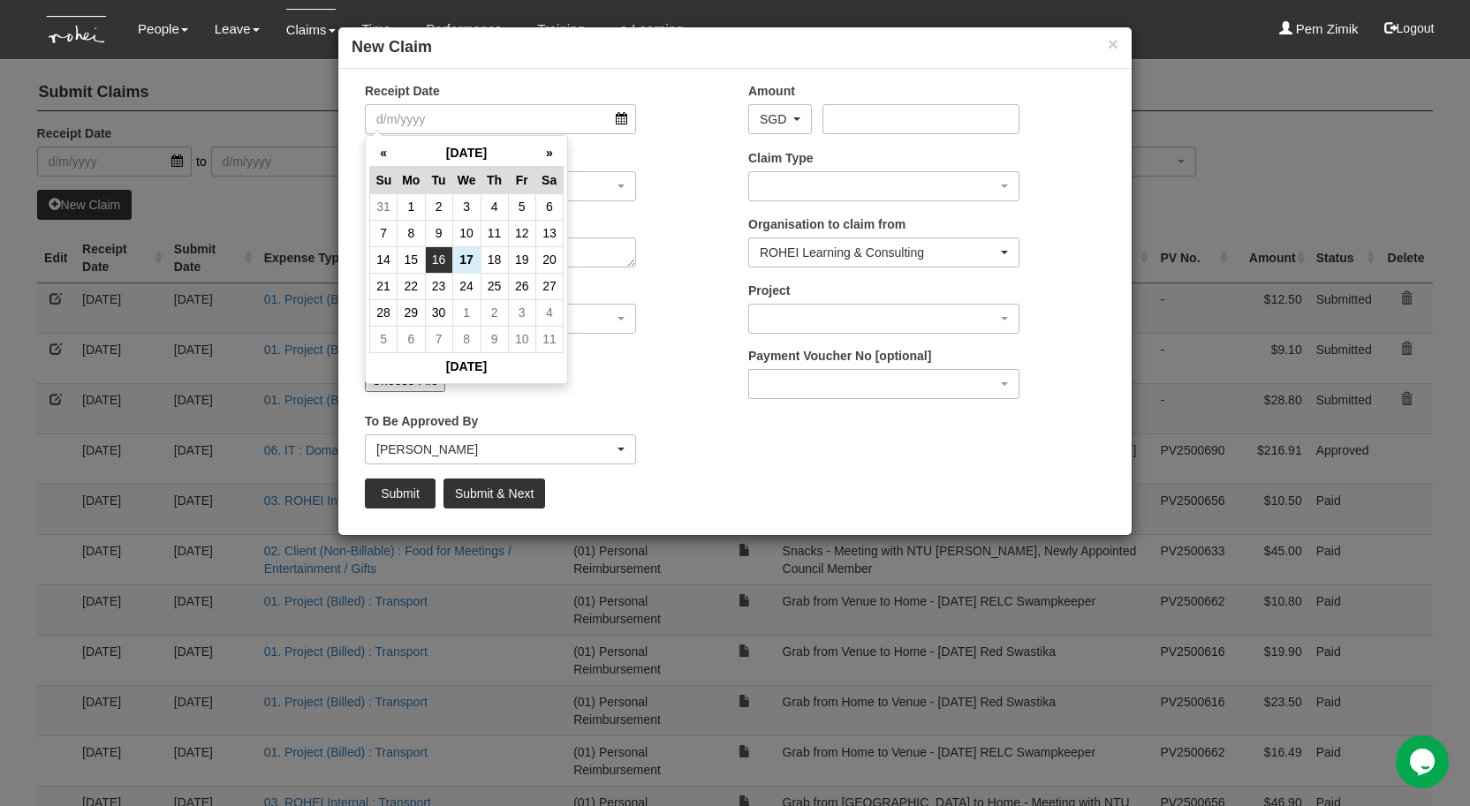
click at [434, 268] on td "16" at bounding box center [438, 259] width 27 height 26
type input "16/9/2025"
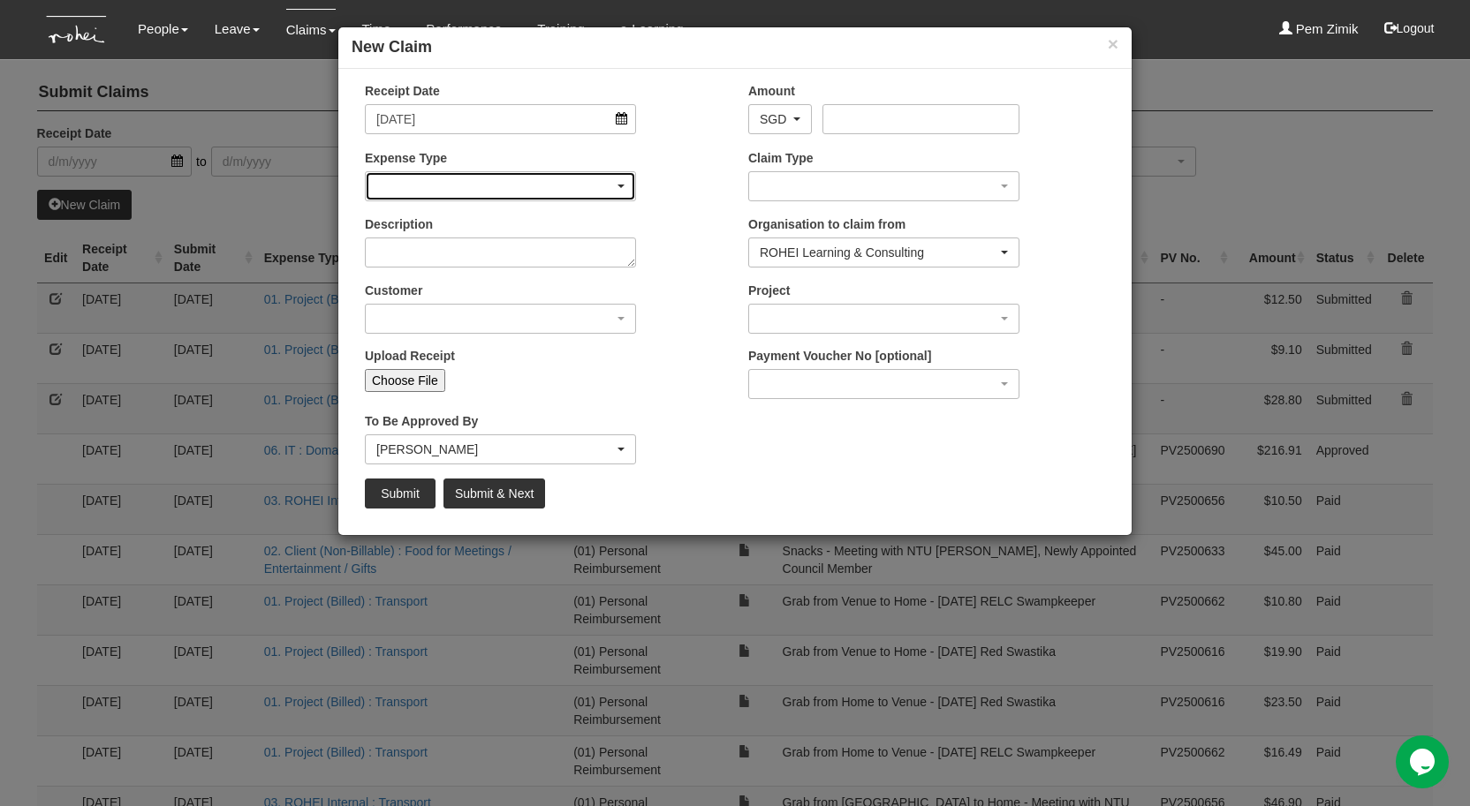
click at [531, 185] on div "button" at bounding box center [500, 186] width 269 height 28
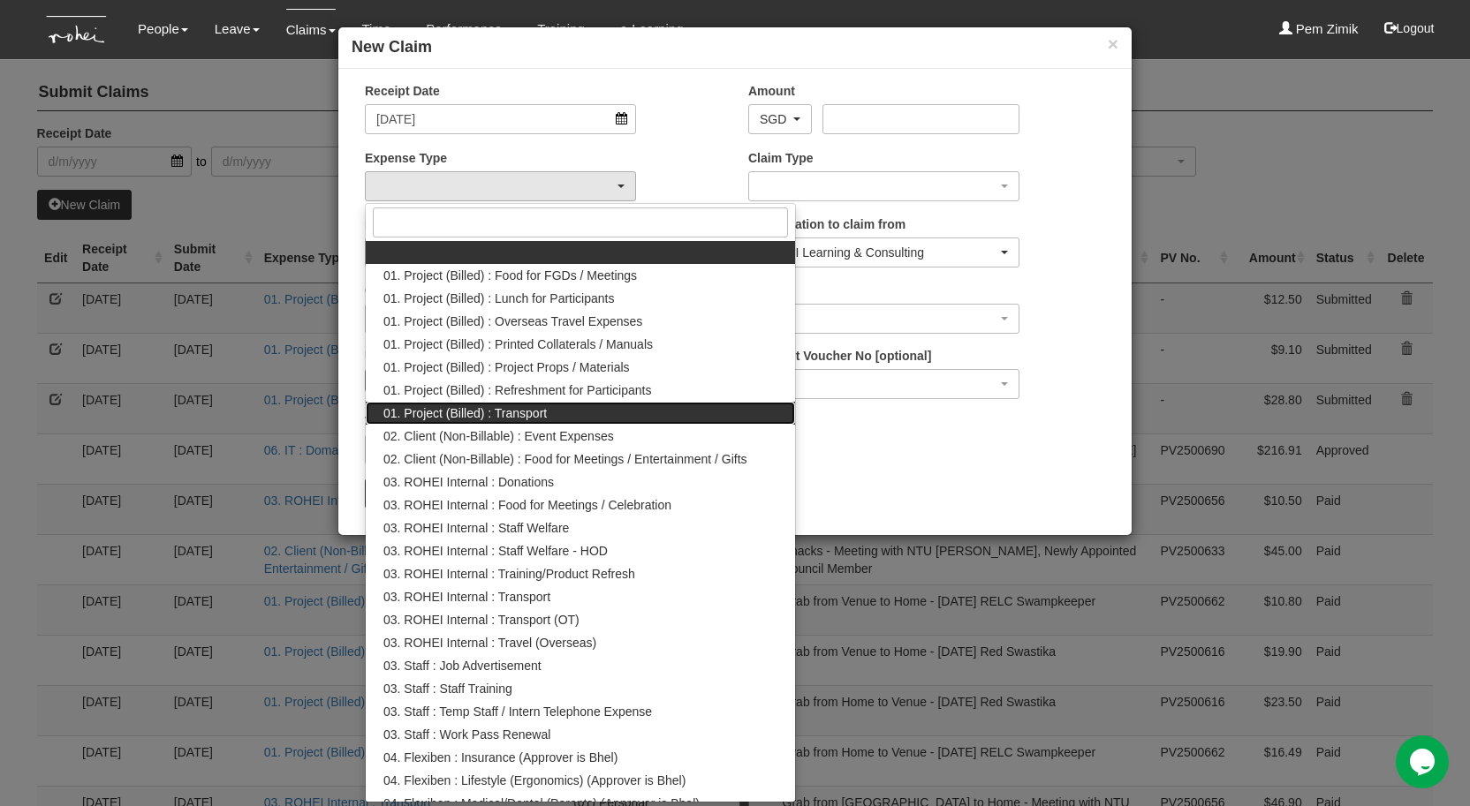
click at [497, 410] on span "01. Project (Billed) : Transport" at bounding box center [464, 413] width 163 height 18
select select "135"
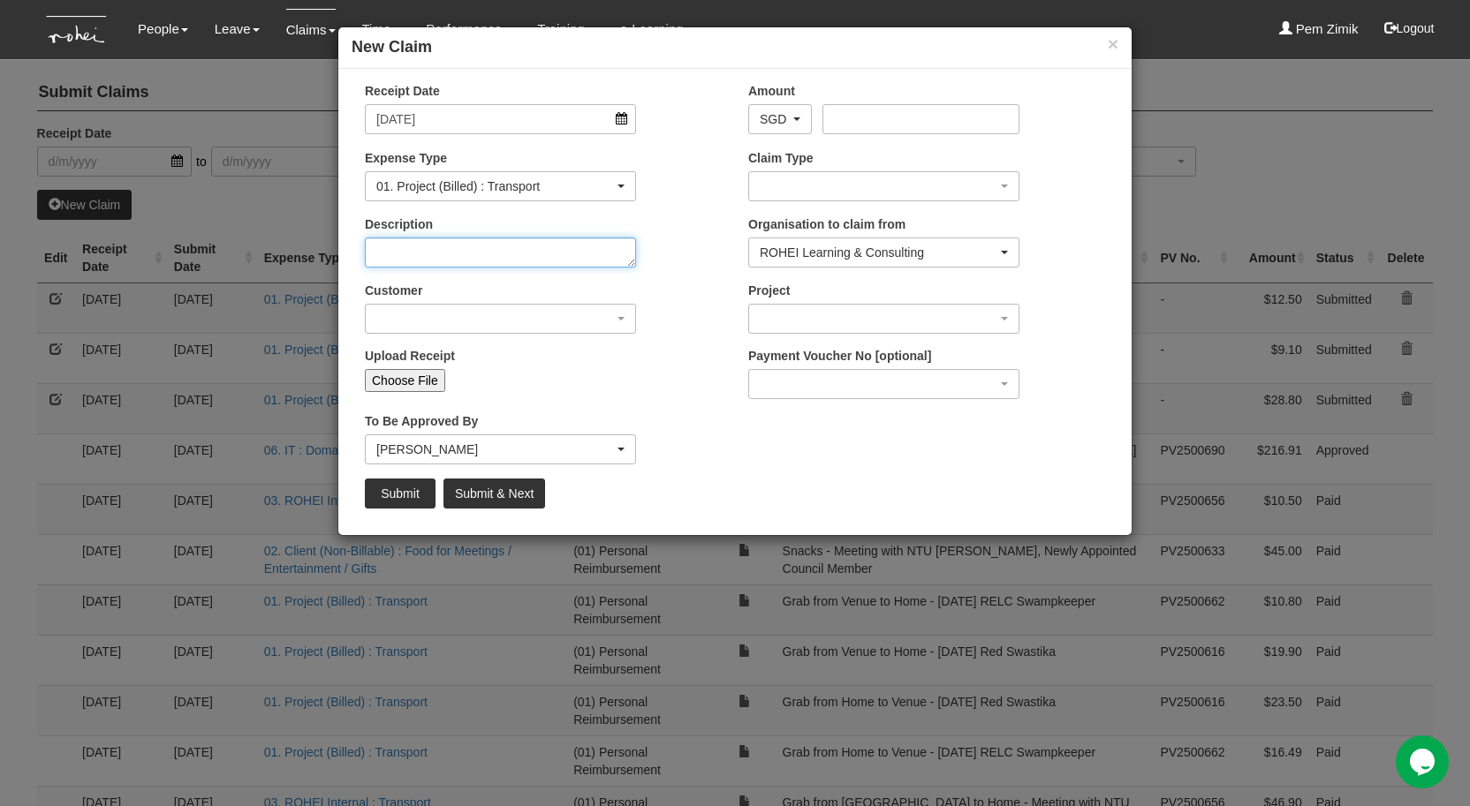
click at [453, 250] on textarea "Description" at bounding box center [500, 253] width 271 height 30
type textarea "NTU FA (Home to NTU)"
click at [416, 384] on input "Choose File" at bounding box center [405, 380] width 80 height 23
type input "C:\fakepath\WhatsApp Image 2025-09-17 at 3.32.15 PM (1).jpeg"
type input "Choose Another File"
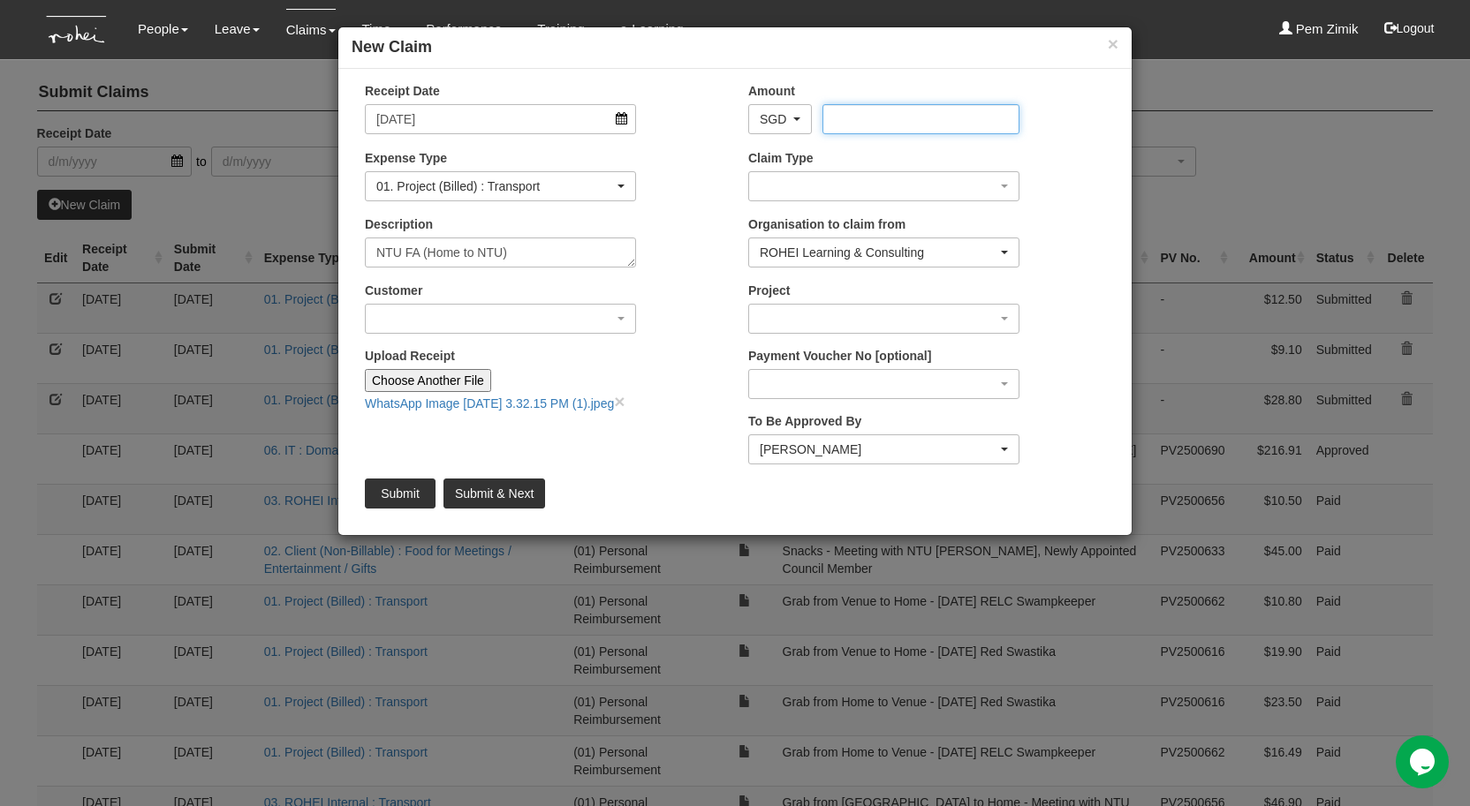
click at [852, 124] on input "Amount" at bounding box center [920, 119] width 196 height 30
type input "18.90"
click at [623, 325] on div "button" at bounding box center [500, 319] width 269 height 28
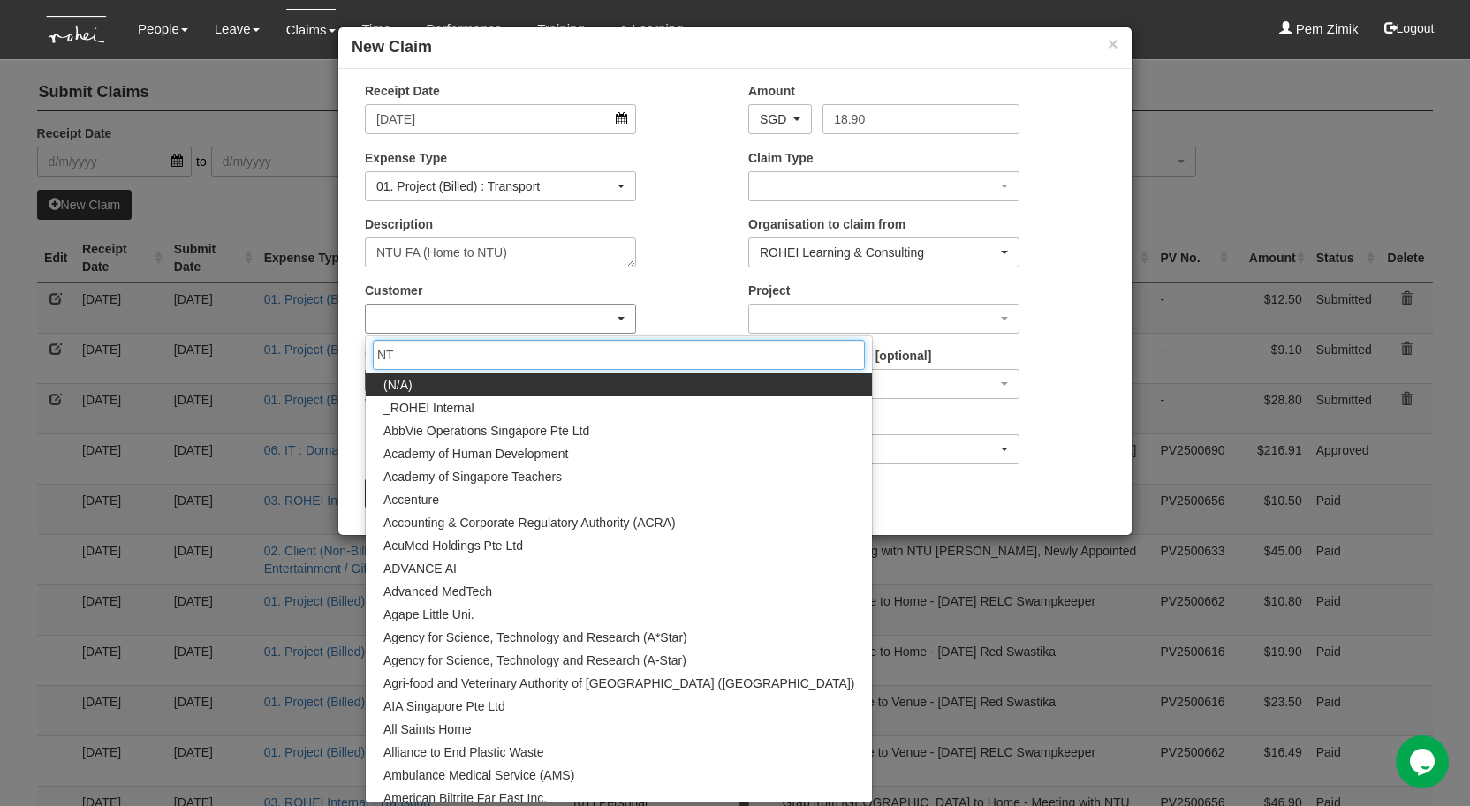
type input "NTU"
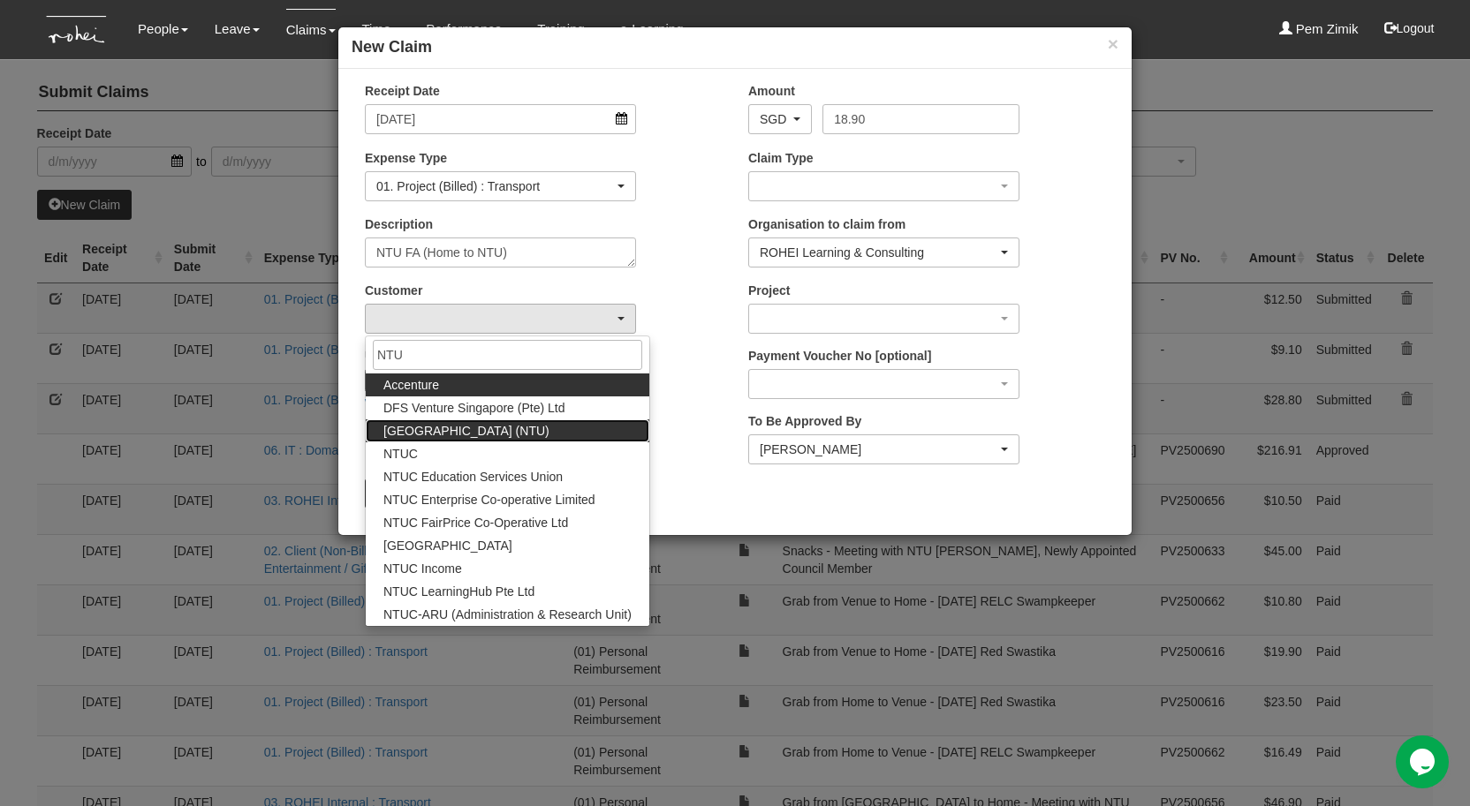
click at [540, 438] on span "[GEOGRAPHIC_DATA] (NTU)" at bounding box center [466, 431] width 166 height 18
select select "59"
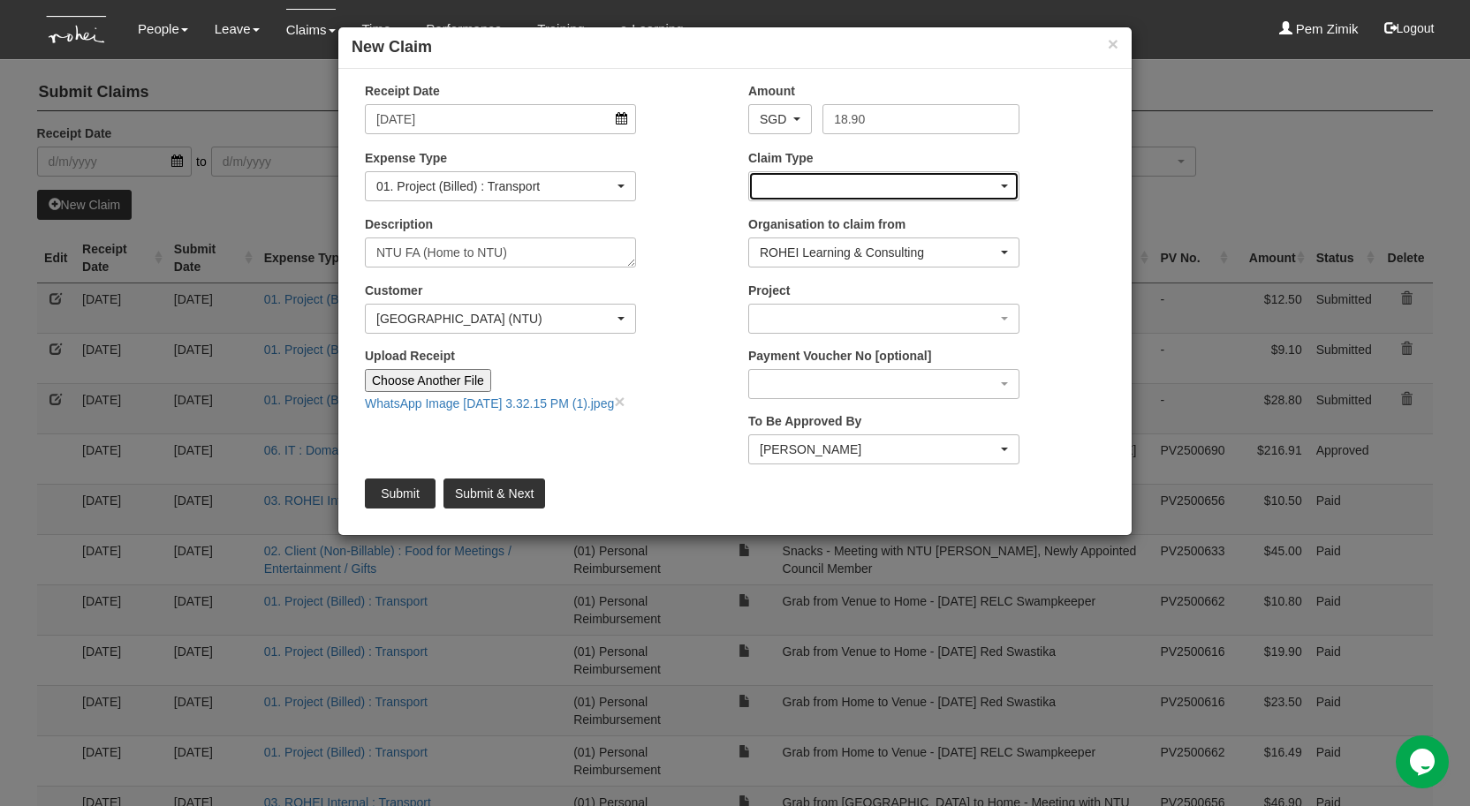
click at [793, 187] on div "button" at bounding box center [883, 186] width 269 height 28
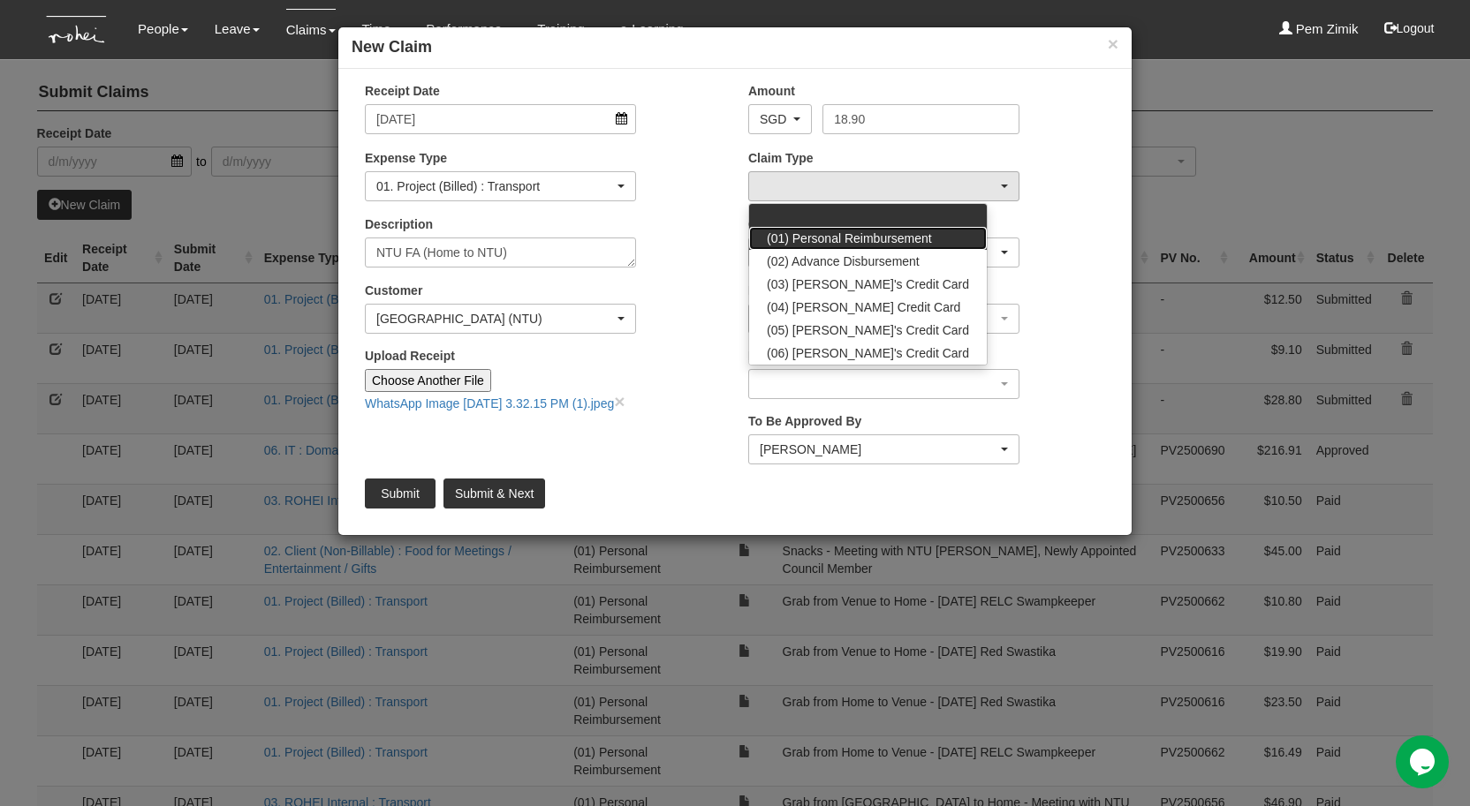
click at [812, 241] on span "(01) Personal Reimbursement" at bounding box center [849, 239] width 165 height 18
select select "14"
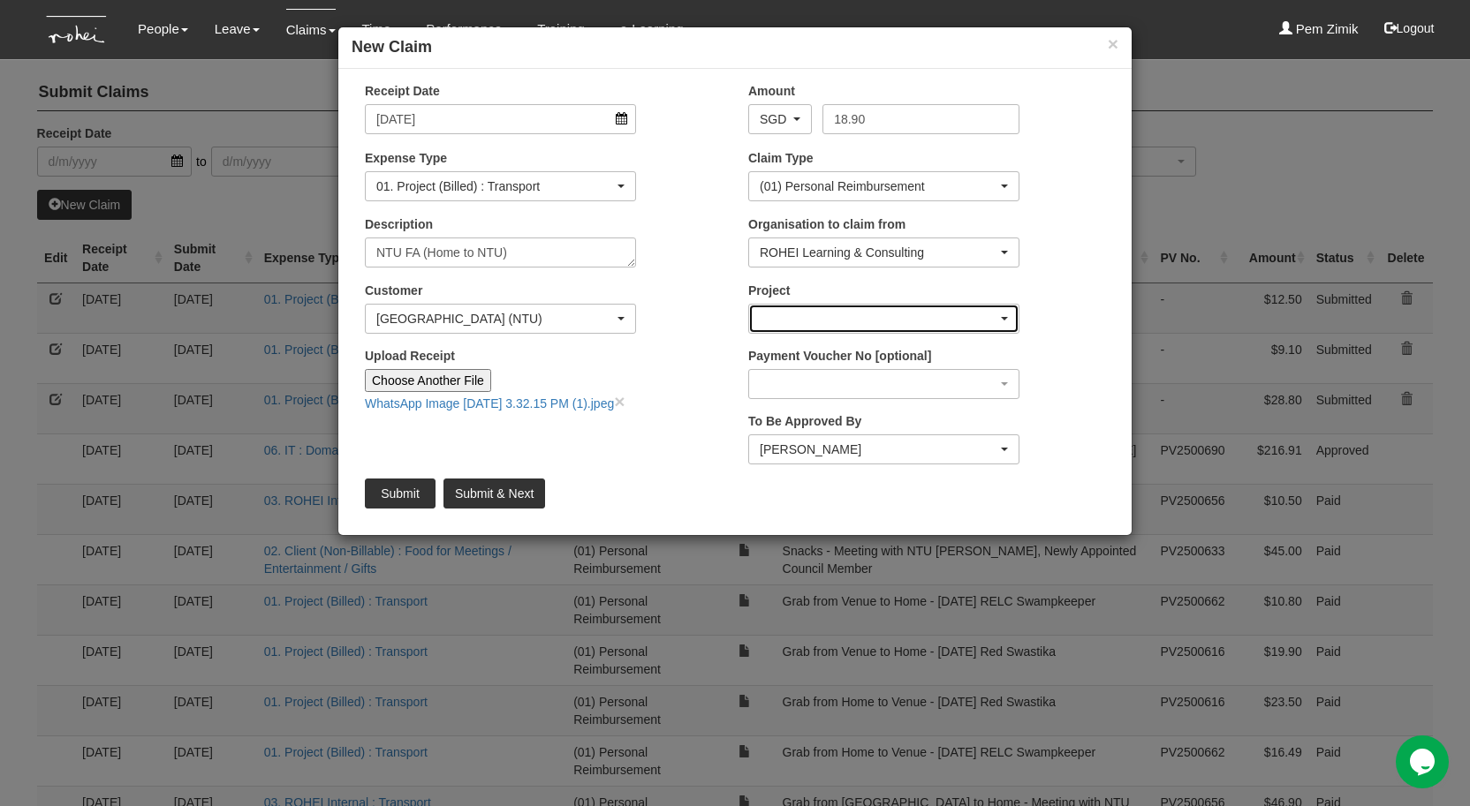
click at [817, 314] on div "button" at bounding box center [883, 319] width 269 height 28
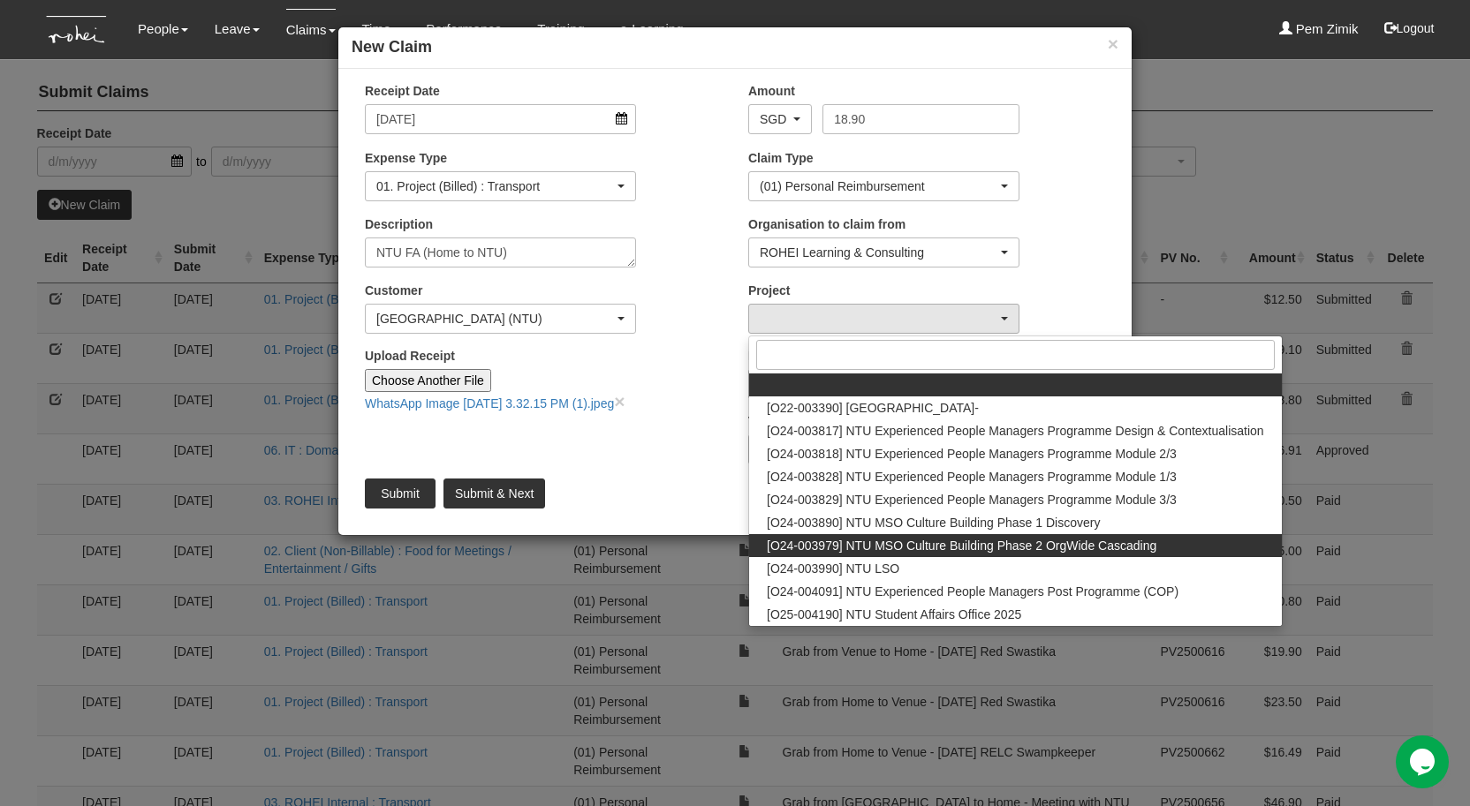
click at [955, 544] on span "[O24-003979] NTU MSO Culture Building Phase 2 OrgWide Cascading" at bounding box center [961, 546] width 389 height 18
select select "2613"
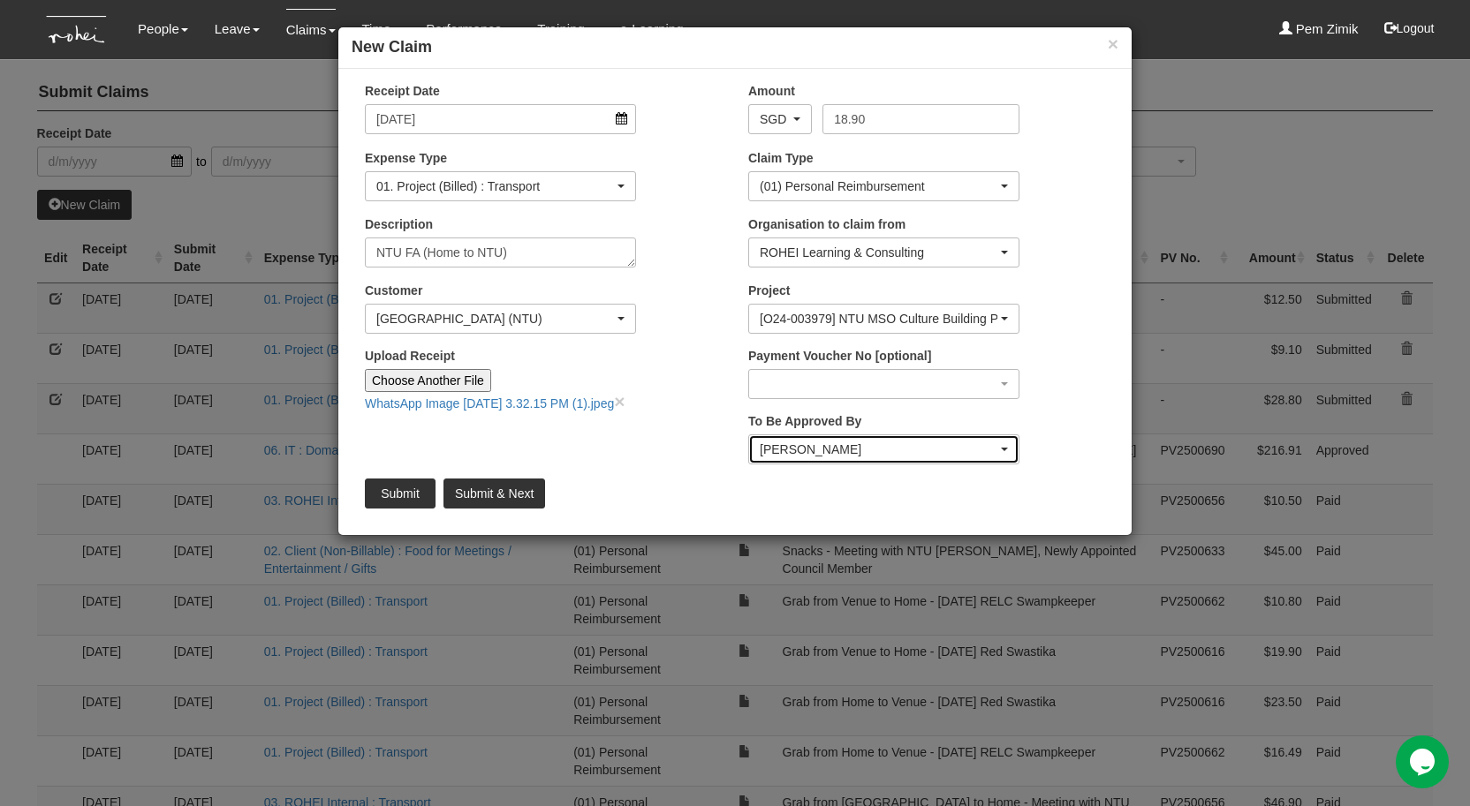
click at [870, 450] on div "Rachel Khoo" at bounding box center [878, 450] width 238 height 18
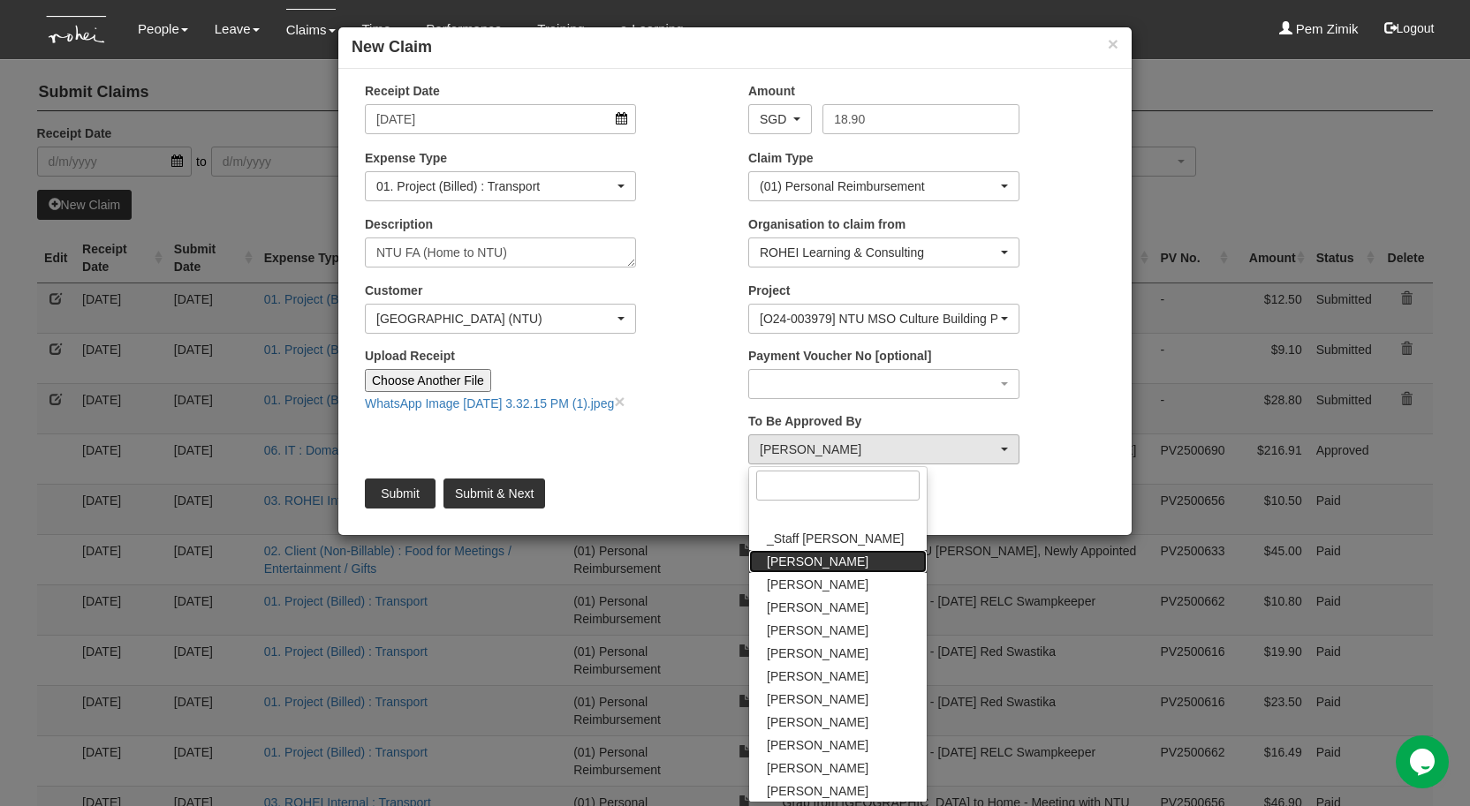
click at [817, 560] on link "Abel Tan" at bounding box center [838, 561] width 178 height 23
select select "bab5243c-beed-41fc-b362-49a7e6e66dc1"
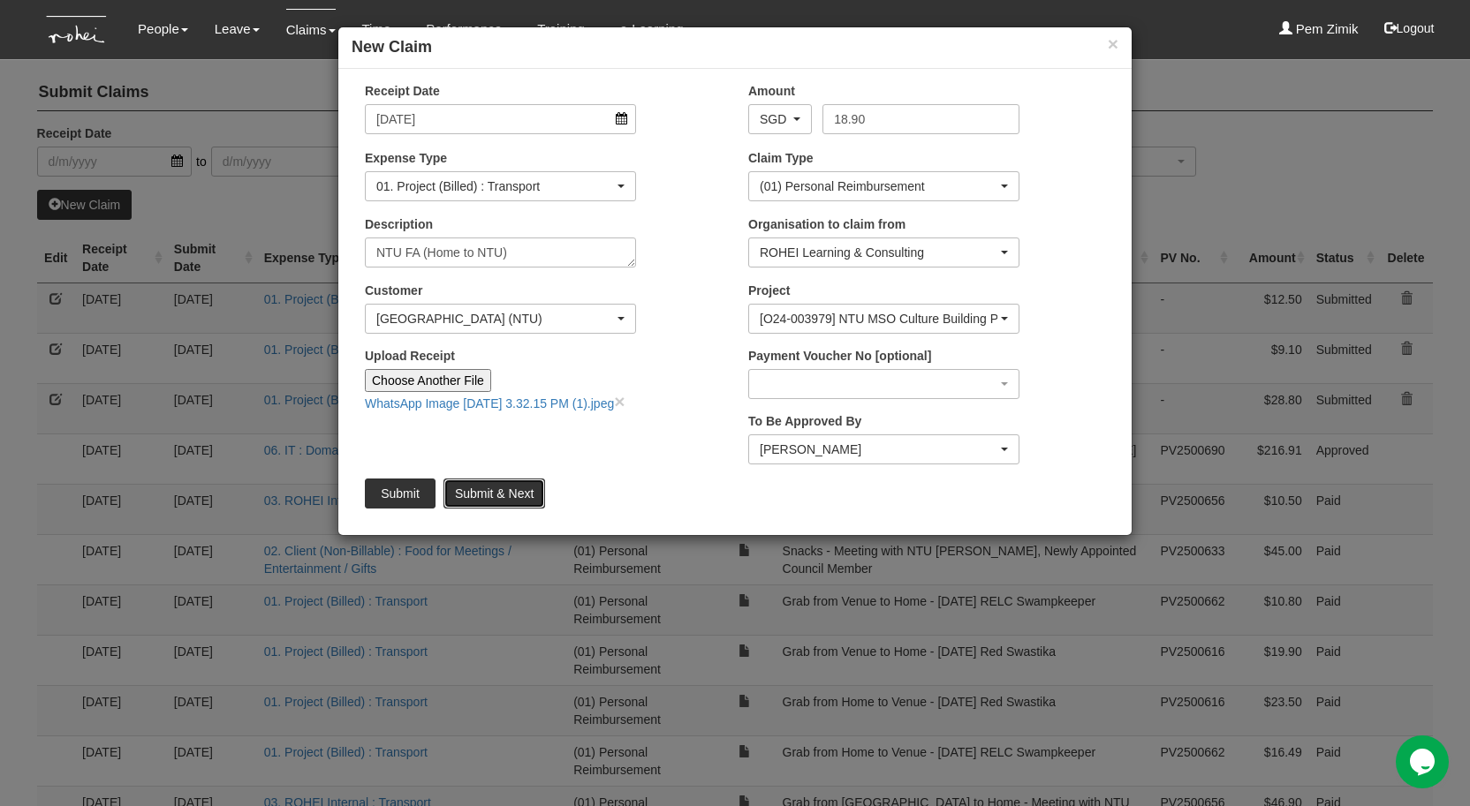
click at [495, 496] on input "Submit & Next" at bounding box center [494, 494] width 102 height 30
type input "Choose File"
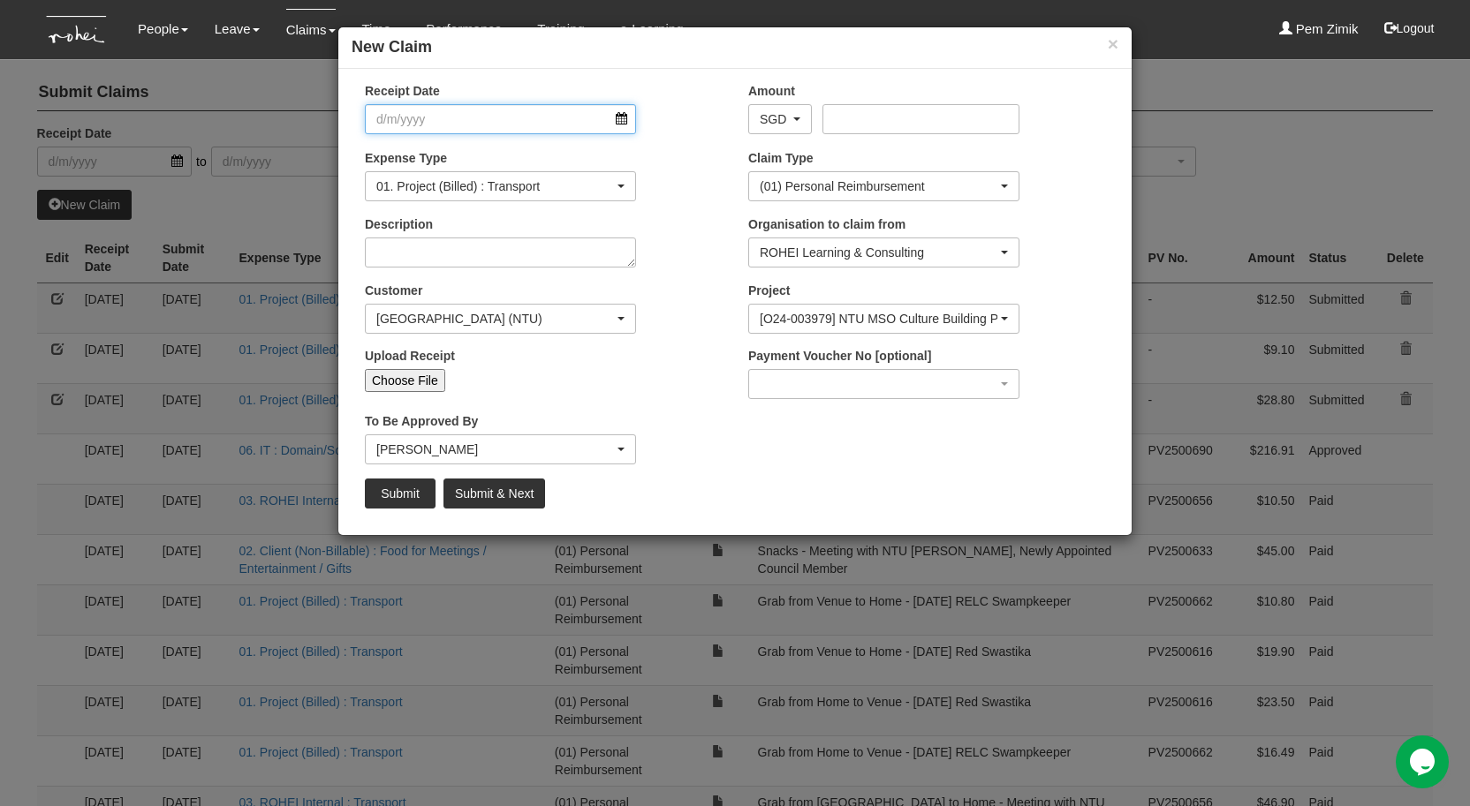
click at [618, 119] on input "Receipt Date" at bounding box center [500, 119] width 271 height 30
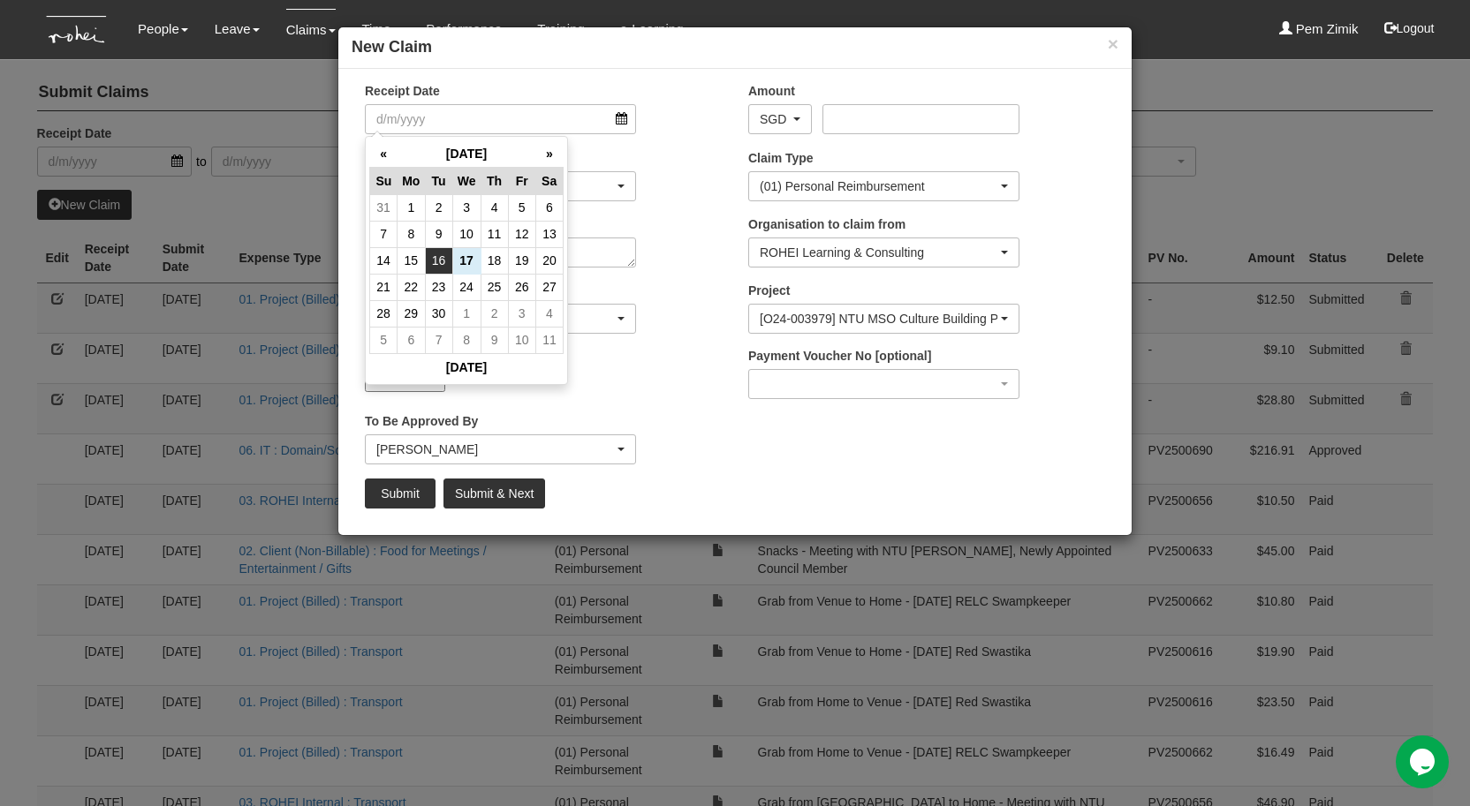
click at [440, 261] on td "16" at bounding box center [438, 260] width 27 height 26
type input "16/9/2025"
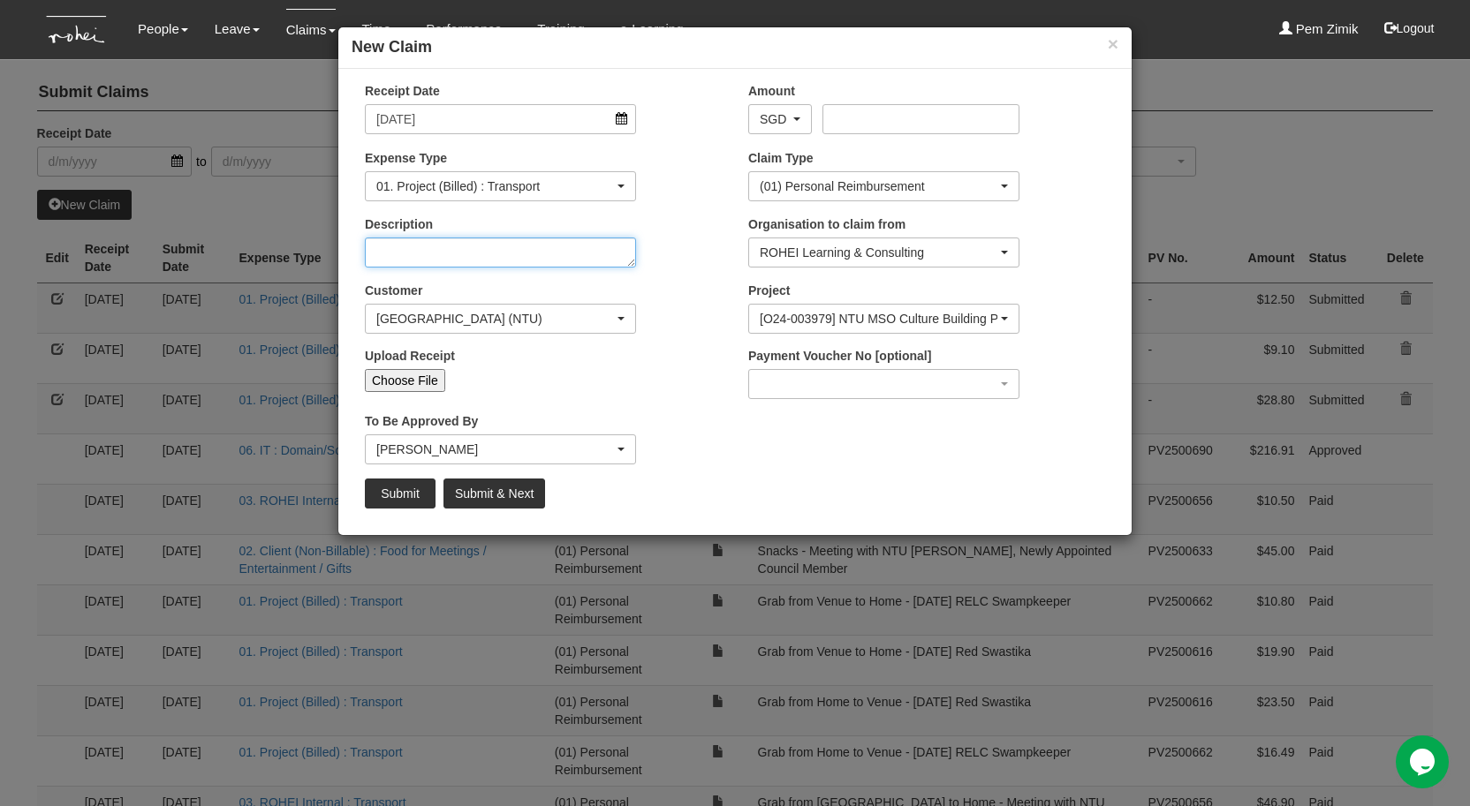
click at [451, 255] on textarea "Description" at bounding box center [500, 253] width 271 height 30
type textarea "N"
select select "50"
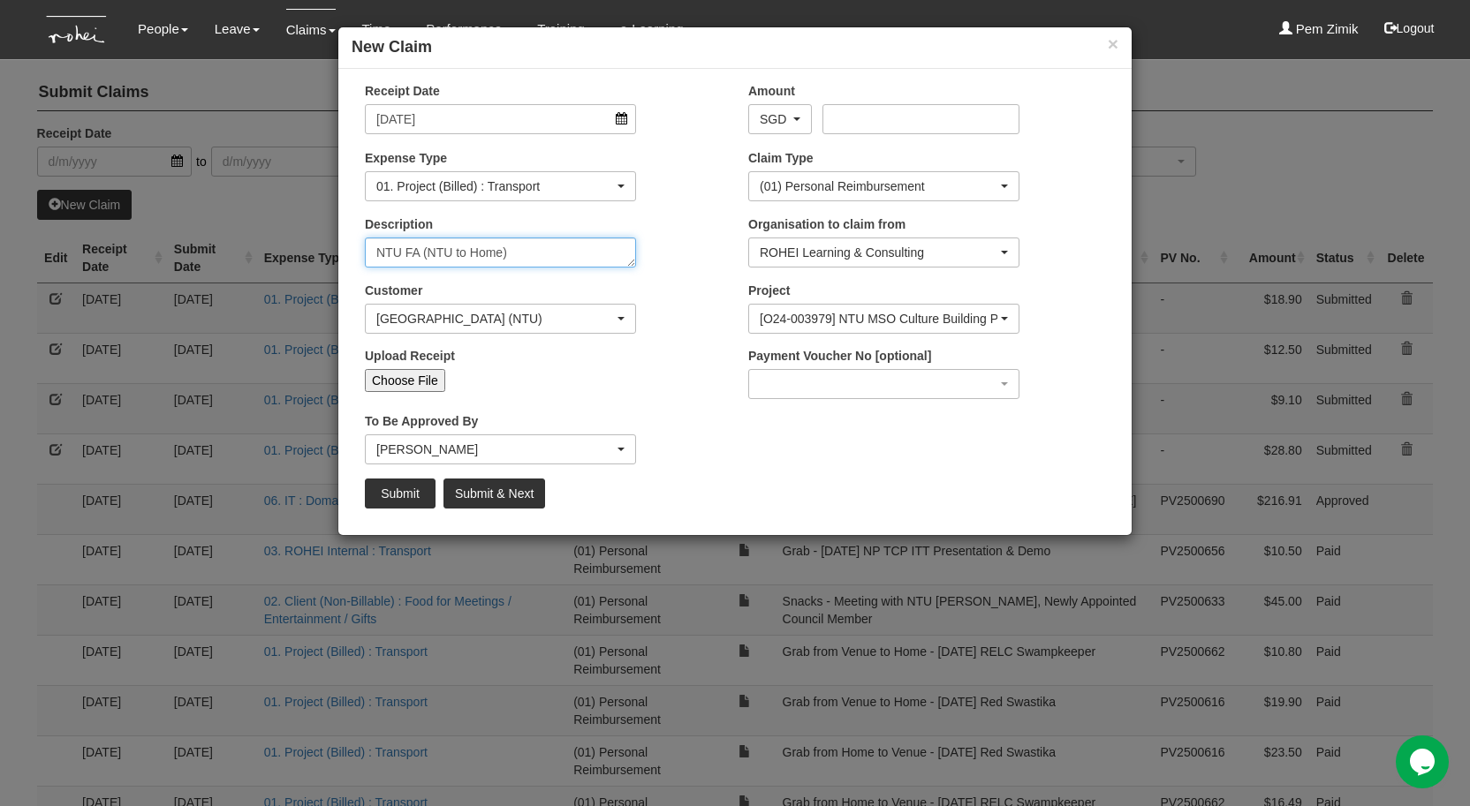
type textarea "NTU FA (NTU to Home)"
click at [419, 372] on input "Choose File" at bounding box center [405, 380] width 80 height 23
type input "C:\fakepath\WhatsApp Image 2025-09-17 at 3.32.16 PM.jpeg"
type input "Choose Another File"
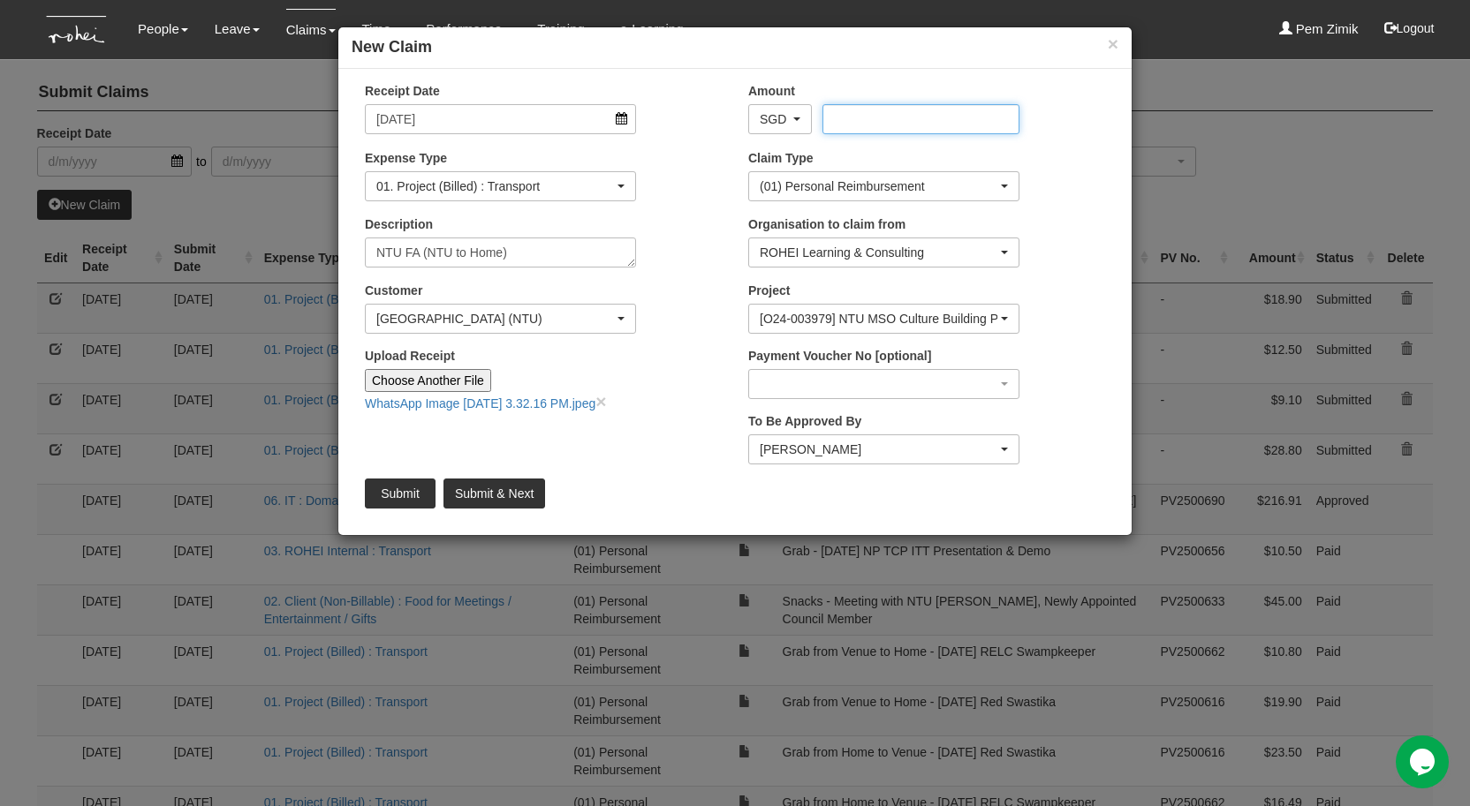
click at [871, 120] on input "Amount" at bounding box center [920, 119] width 196 height 30
type input "35.20"
click at [405, 495] on input "Submit" at bounding box center [400, 494] width 71 height 30
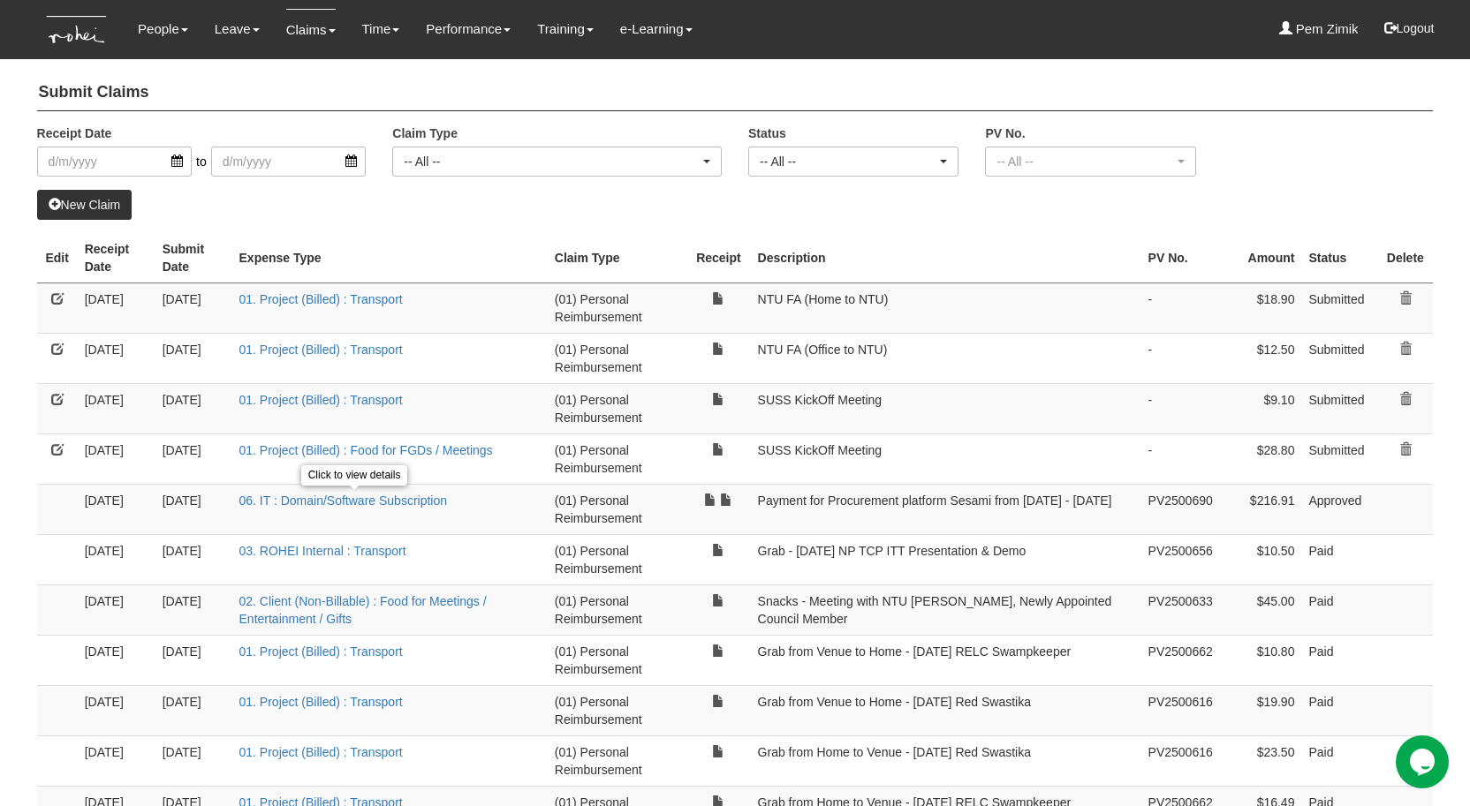
select select "50"
